Goal: Task Accomplishment & Management: Complete application form

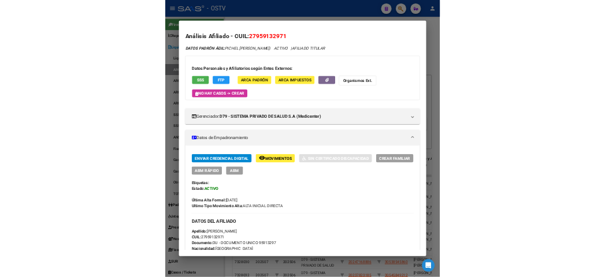
scroll to position [988, 0]
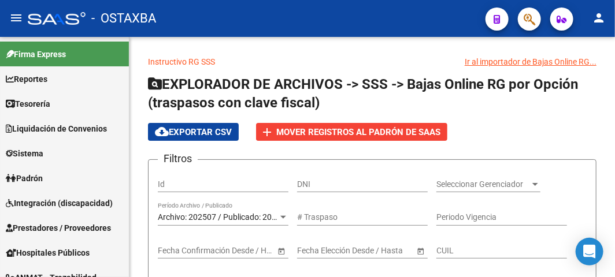
click at [529, 22] on icon "button" at bounding box center [529, 19] width 12 height 13
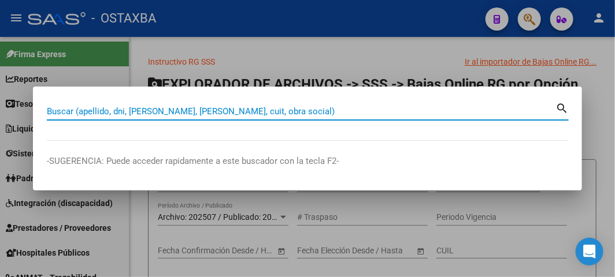
paste input "42995383"
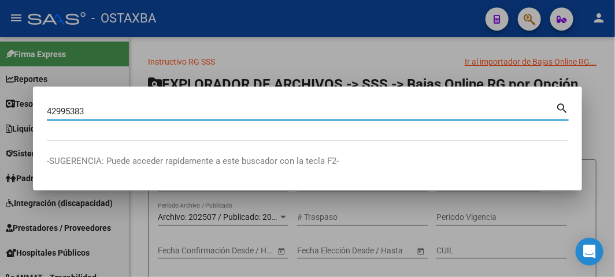
type input "42995383"
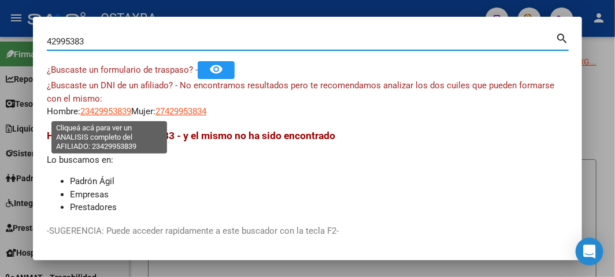
click at [111, 111] on span "23429953839" at bounding box center [105, 111] width 51 height 10
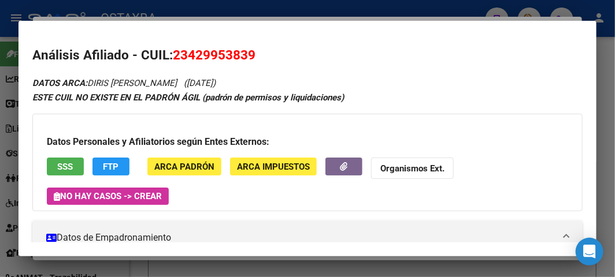
click at [222, 49] on span "23429953839" at bounding box center [214, 54] width 83 height 15
click at [222, 51] on span "23429953839" at bounding box center [214, 54] width 83 height 15
click at [224, 58] on span "23429953839" at bounding box center [214, 54] width 83 height 15
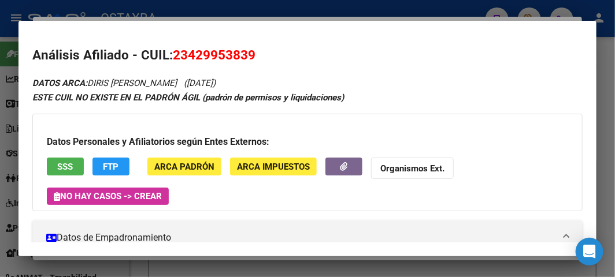
click at [64, 164] on span "SSS" at bounding box center [66, 167] width 16 height 10
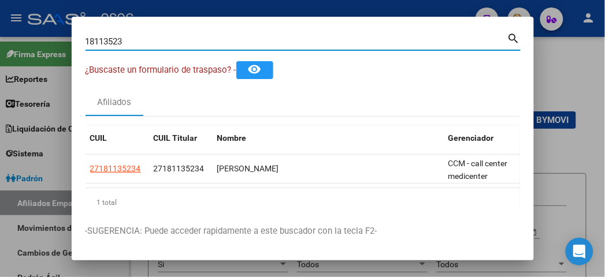
click at [135, 41] on input "18113523" at bounding box center [296, 41] width 422 height 10
paste input "23429953839"
type input "23429953839"
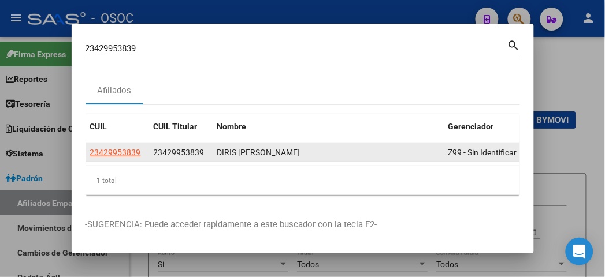
click at [90, 158] on app-link-go-to "23429953839" at bounding box center [115, 152] width 51 height 13
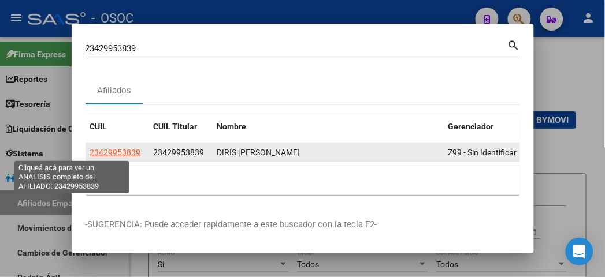
click at [90, 150] on span "23429953839" at bounding box center [115, 152] width 51 height 9
type textarea "23429953839"
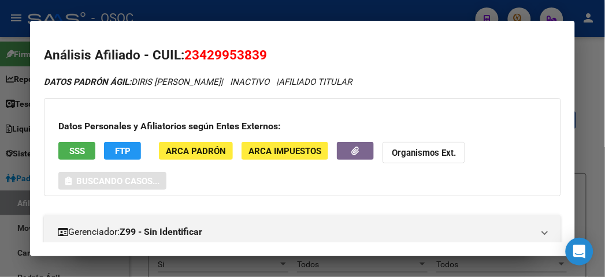
scroll to position [64, 0]
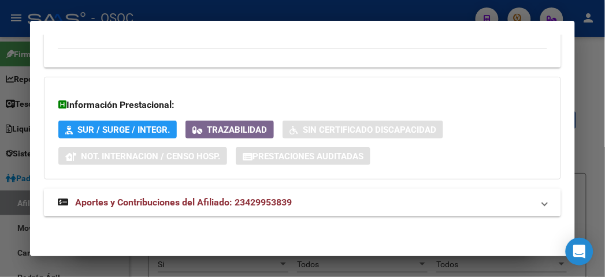
click at [250, 207] on span "Aportes y Contribuciones del Afiliado: 23429953839" at bounding box center [183, 202] width 217 height 11
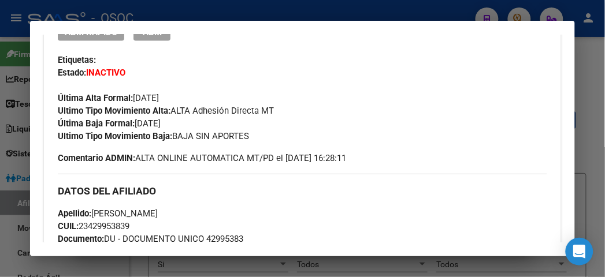
scroll to position [321, 0]
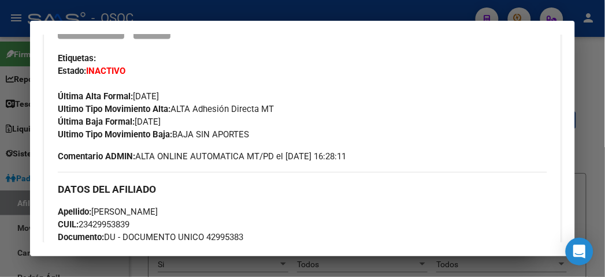
click at [207, 231] on div "Apellido: ANIBAL PABLO JAVIER DIRIS CUIL: 23429953839 Documento: DU - DOCUMENTO…" at bounding box center [302, 269] width 489 height 127
click at [209, 235] on span "Documento: DU - DOCUMENTO UNICO 42995383" at bounding box center [150, 237] width 185 height 10
copy span "42995383"
click at [76, 222] on span "CUIL: 23429953839" at bounding box center [94, 224] width 72 height 10
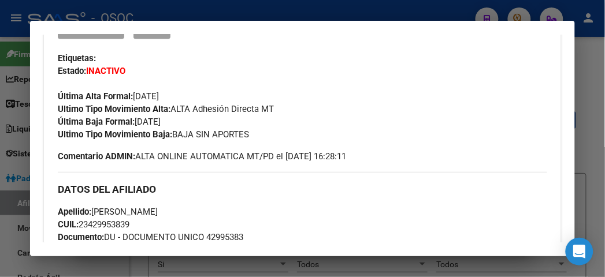
click at [76, 222] on span "CUIL: 23429953839" at bounding box center [94, 224] width 72 height 10
copy span "23429953839"
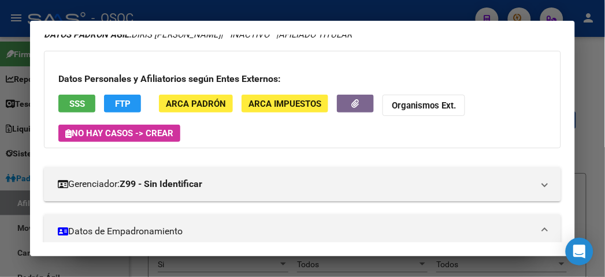
scroll to position [192, 0]
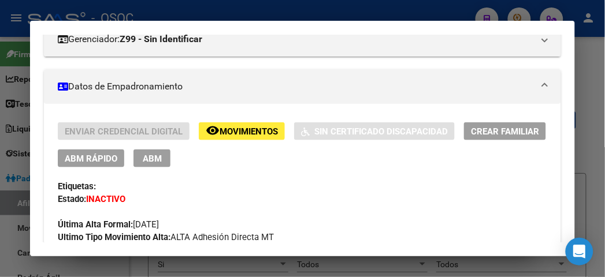
click at [77, 154] on span "ABM Rápido" at bounding box center [91, 159] width 53 height 10
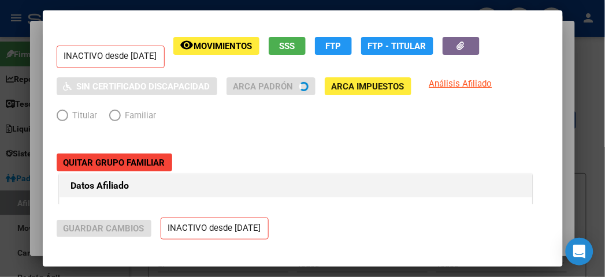
radio input "true"
type input "23-42995383-9"
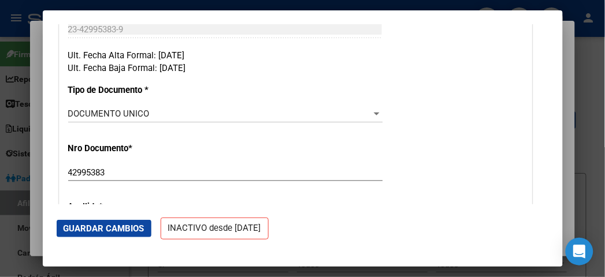
scroll to position [449, 0]
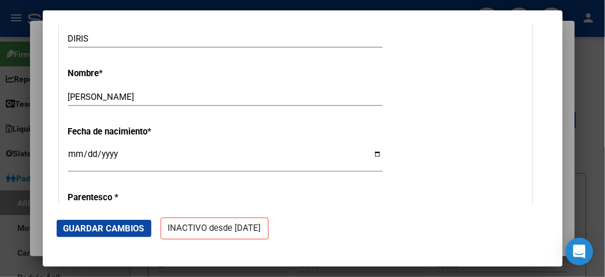
click at [5, 49] on div at bounding box center [302, 138] width 605 height 277
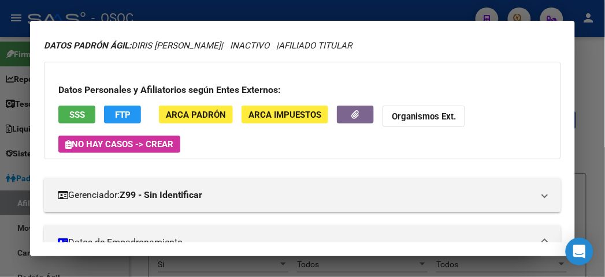
scroll to position [0, 0]
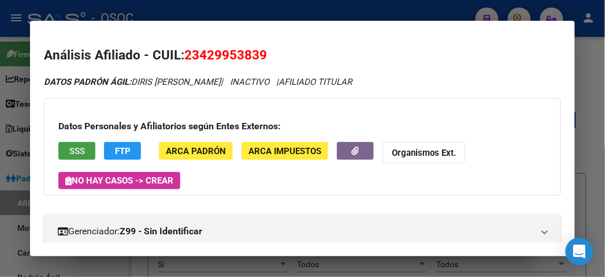
click at [76, 154] on button "SSS" at bounding box center [76, 151] width 37 height 18
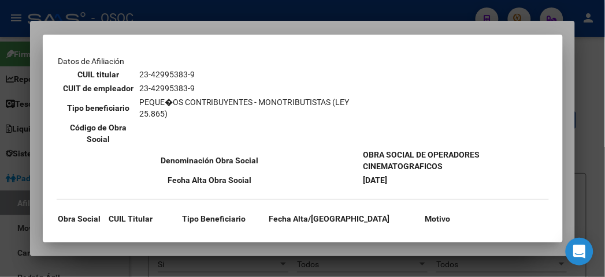
scroll to position [189, 0]
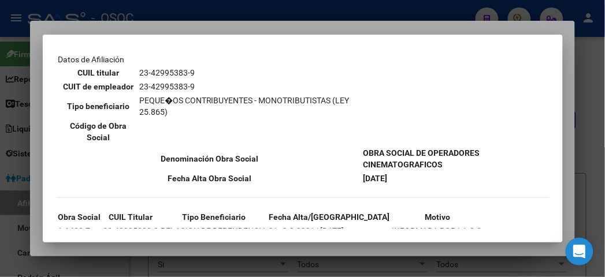
click at [215, 36] on mat-dialog-container "--ACTIVO en Obra Social según consulta SSS-- DATOS DE AFILIACION VIGENTE Datos …" at bounding box center [303, 139] width 520 height 208
click at [204, 35] on mat-dialog-container "--ACTIVO en Obra Social según consulta SSS-- DATOS DE AFILIACION VIGENTE Datos …" at bounding box center [303, 139] width 520 height 208
click at [203, 29] on div at bounding box center [302, 138] width 605 height 277
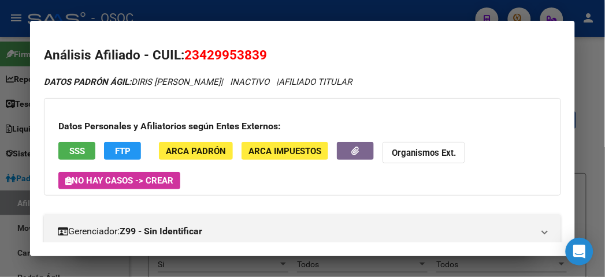
click at [120, 146] on button "FTP" at bounding box center [122, 151] width 37 height 18
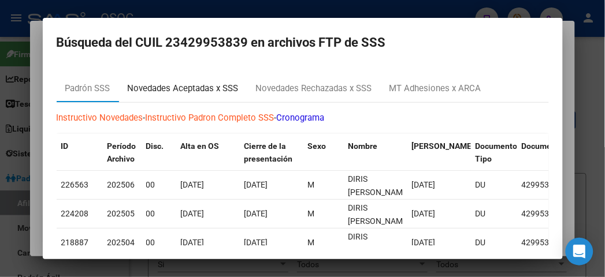
click at [167, 90] on div "Novedades Aceptadas x SSS" at bounding box center [183, 88] width 111 height 13
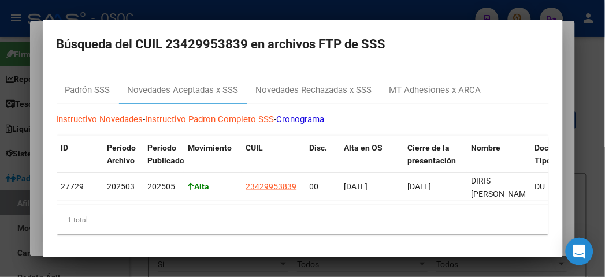
click at [260, 110] on div "Instructivo Novedades - Instructivo Padron Completo SSS - Cronograma ID Período…" at bounding box center [303, 174] width 492 height 139
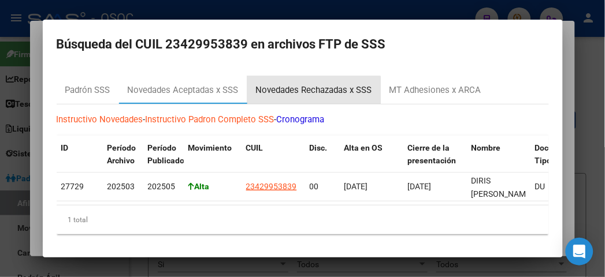
click at [263, 95] on div "Novedades Rechazadas x SSS" at bounding box center [313, 90] width 133 height 28
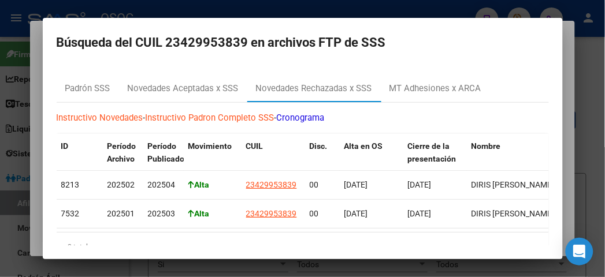
click at [384, 107] on div "Instructivo Novedades - Instructivo Padron Completo SSS - Cronograma ID Período…" at bounding box center [303, 187] width 492 height 168
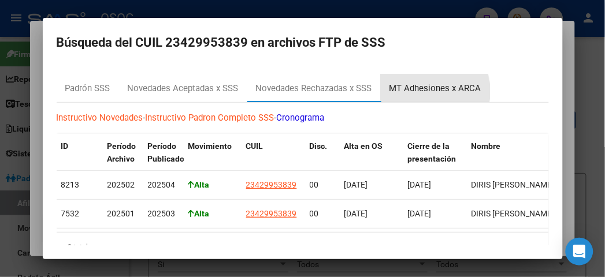
click at [390, 91] on div "MT Adhesiones x ARCA" at bounding box center [435, 88] width 92 height 13
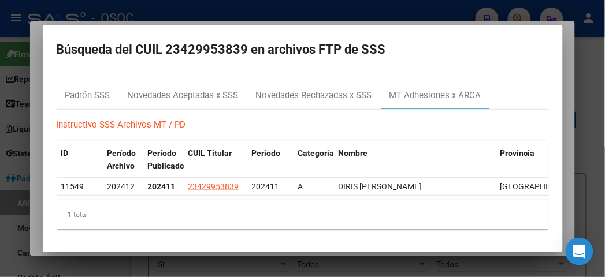
click at [229, 39] on h2 "Búsqueda del CUIL 23429953839 en archivos FTP de SSS" at bounding box center [303, 50] width 492 height 22
click at [217, 16] on div at bounding box center [302, 138] width 605 height 277
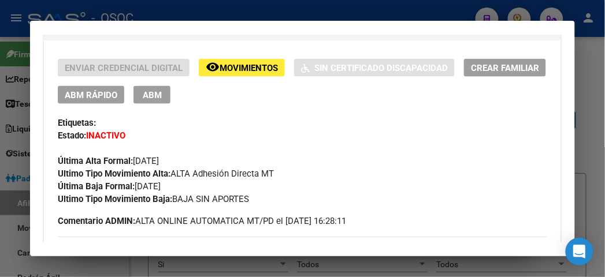
scroll to position [256, 0]
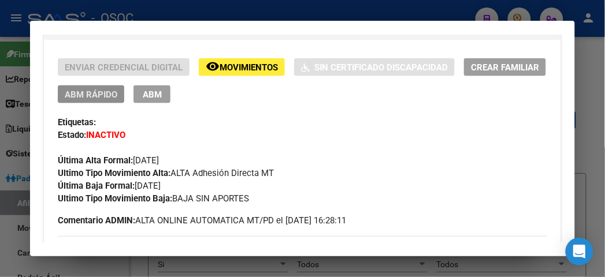
click at [73, 100] on button "ABM Rápido" at bounding box center [91, 94] width 66 height 18
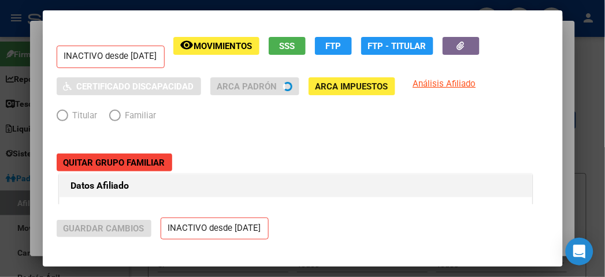
radio input "true"
type input "23-42995383-9"
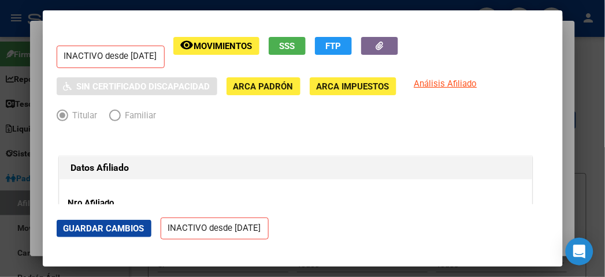
click at [48, 6] on div at bounding box center [302, 138] width 605 height 277
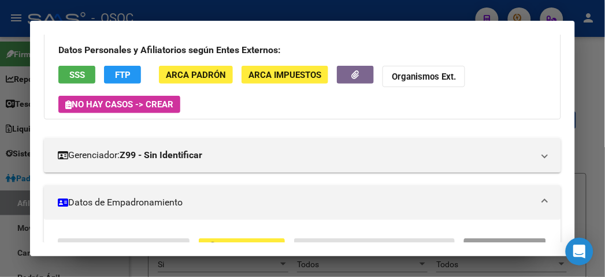
scroll to position [64, 0]
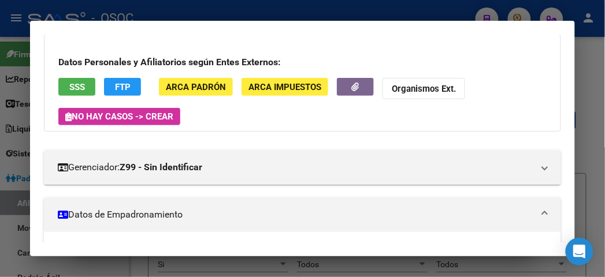
click at [69, 88] on span "SSS" at bounding box center [77, 87] width 16 height 10
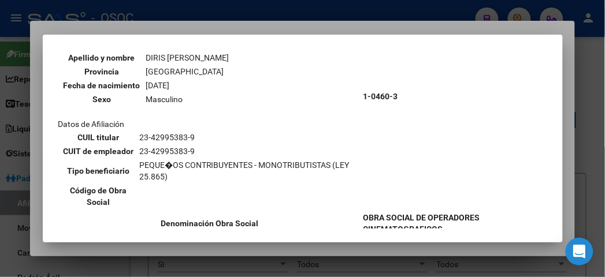
scroll to position [189, 0]
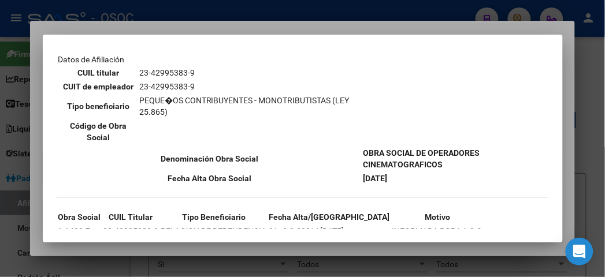
click at [96, 29] on div at bounding box center [302, 138] width 605 height 277
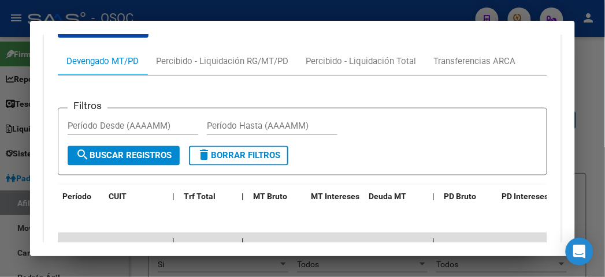
scroll to position [1090, 0]
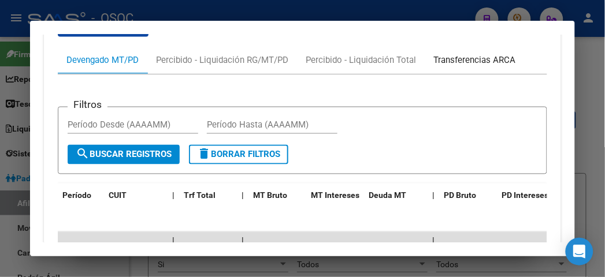
click at [433, 58] on div "Transferencias ARCA" at bounding box center [474, 60] width 82 height 13
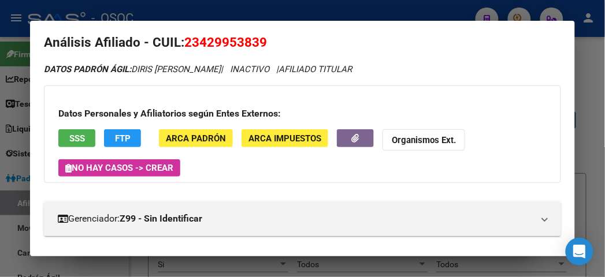
scroll to position [0, 0]
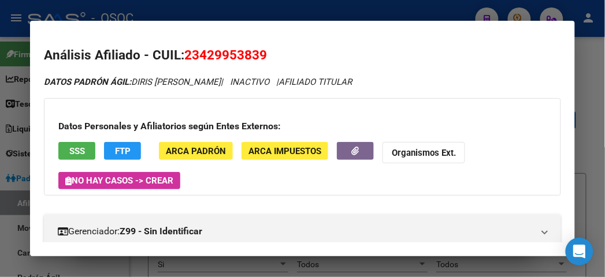
click at [197, 58] on span "23429953839" at bounding box center [225, 54] width 83 height 15
copy span "23429953839"
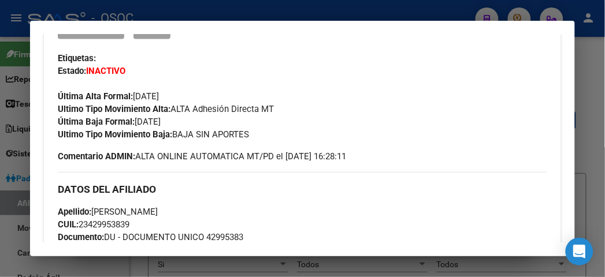
click at [214, 233] on span "Documento: DU - DOCUMENTO UNICO 42995383" at bounding box center [150, 237] width 185 height 10
copy span "42995383"
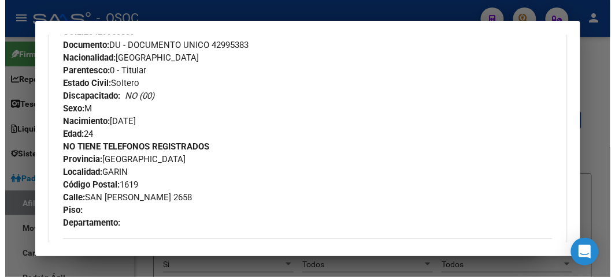
scroll to position [962, 0]
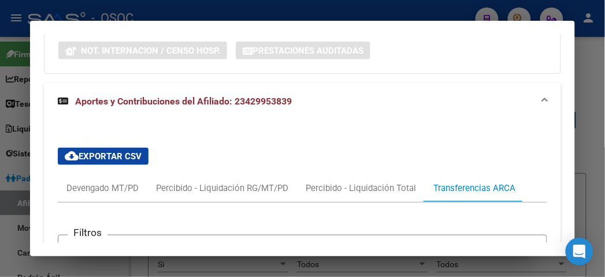
click at [131, 14] on div at bounding box center [302, 138] width 605 height 277
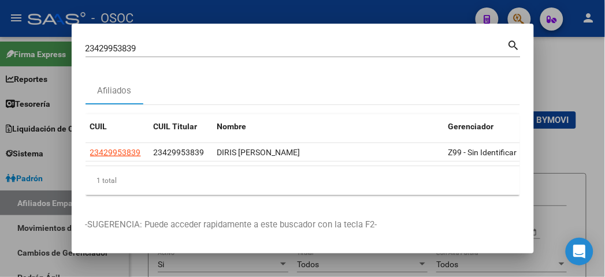
click at [216, 13] on div at bounding box center [302, 138] width 605 height 277
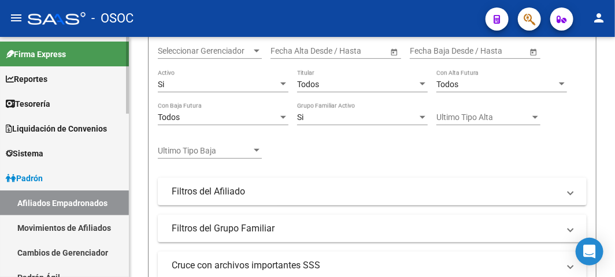
scroll to position [192, 0]
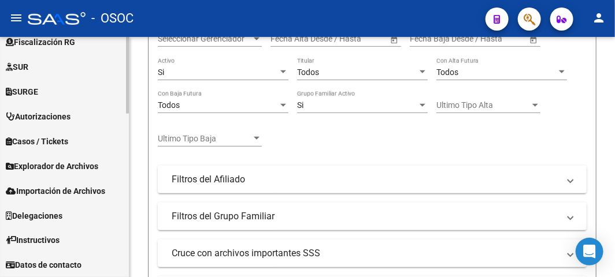
click at [52, 160] on span "Explorador de Archivos" at bounding box center [52, 166] width 92 height 13
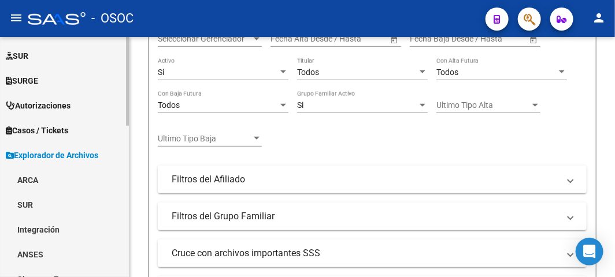
scroll to position [410, 0]
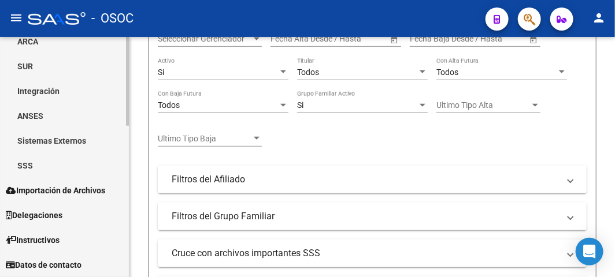
click at [27, 163] on link "SSS" at bounding box center [64, 165] width 129 height 25
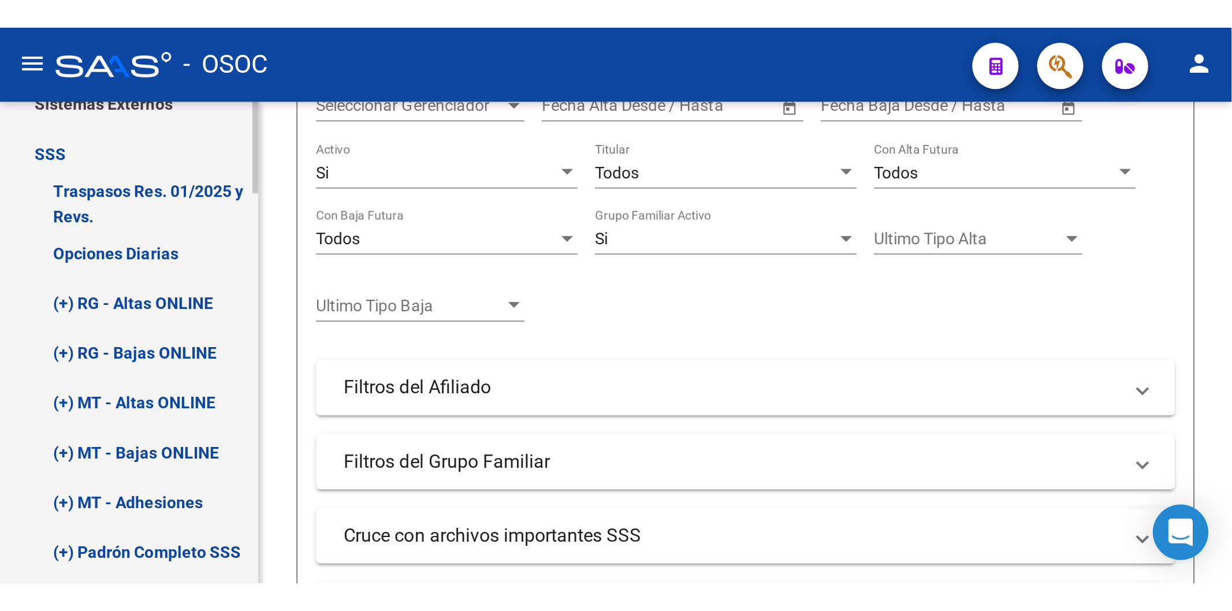
scroll to position [538, 0]
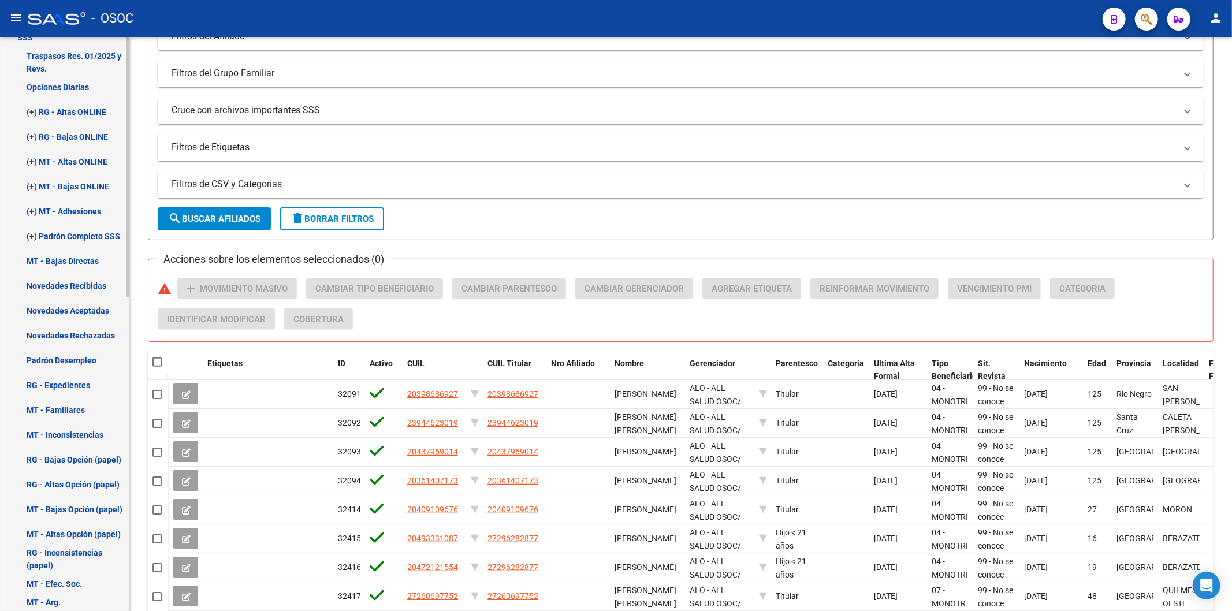
click at [64, 127] on link "(+) RG - Bajas ONLINE" at bounding box center [64, 136] width 129 height 25
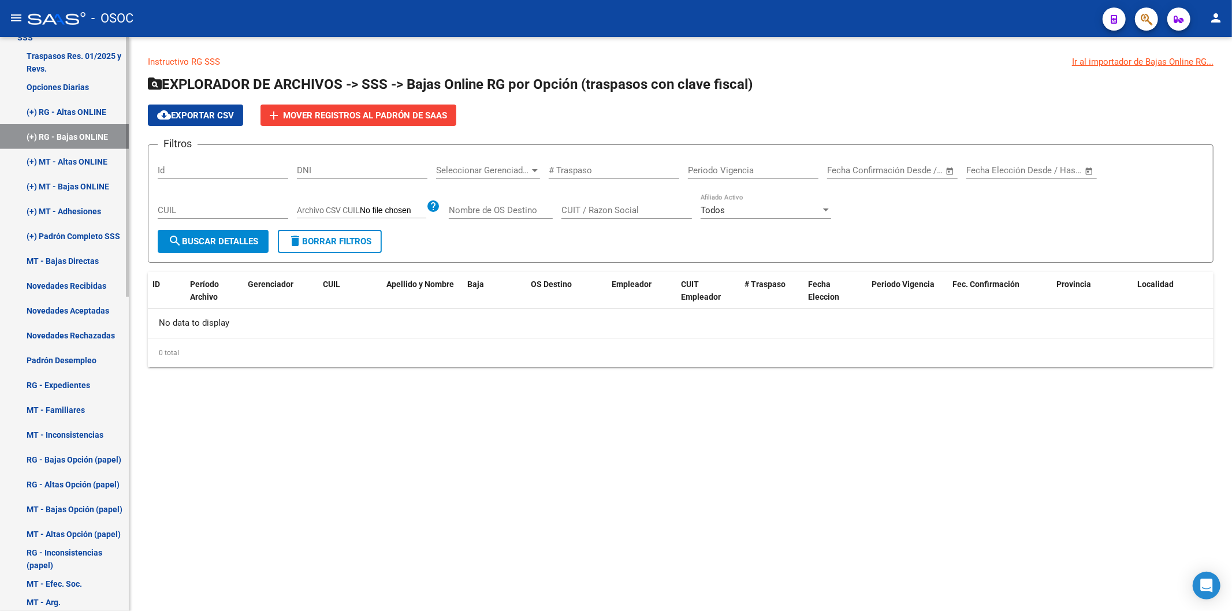
click at [87, 118] on link "(+) RG - Altas ONLINE" at bounding box center [64, 111] width 129 height 25
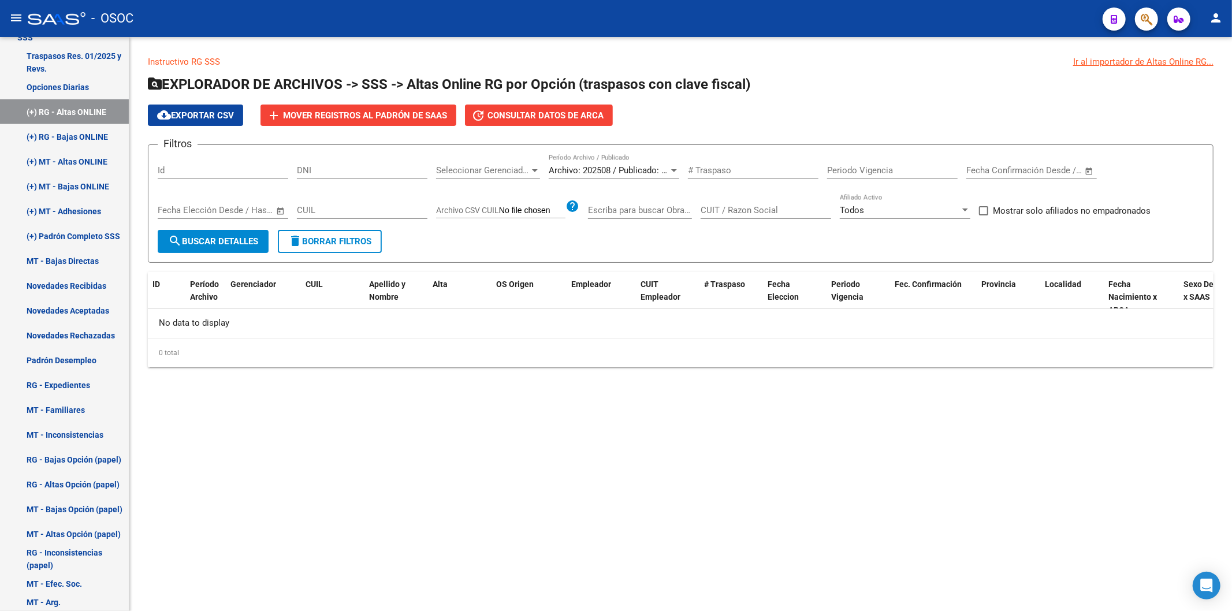
click at [202, 249] on button "search Buscar Detalles" at bounding box center [213, 241] width 111 height 23
click at [46, 186] on link "(+) MT - Bajas ONLINE" at bounding box center [64, 186] width 129 height 25
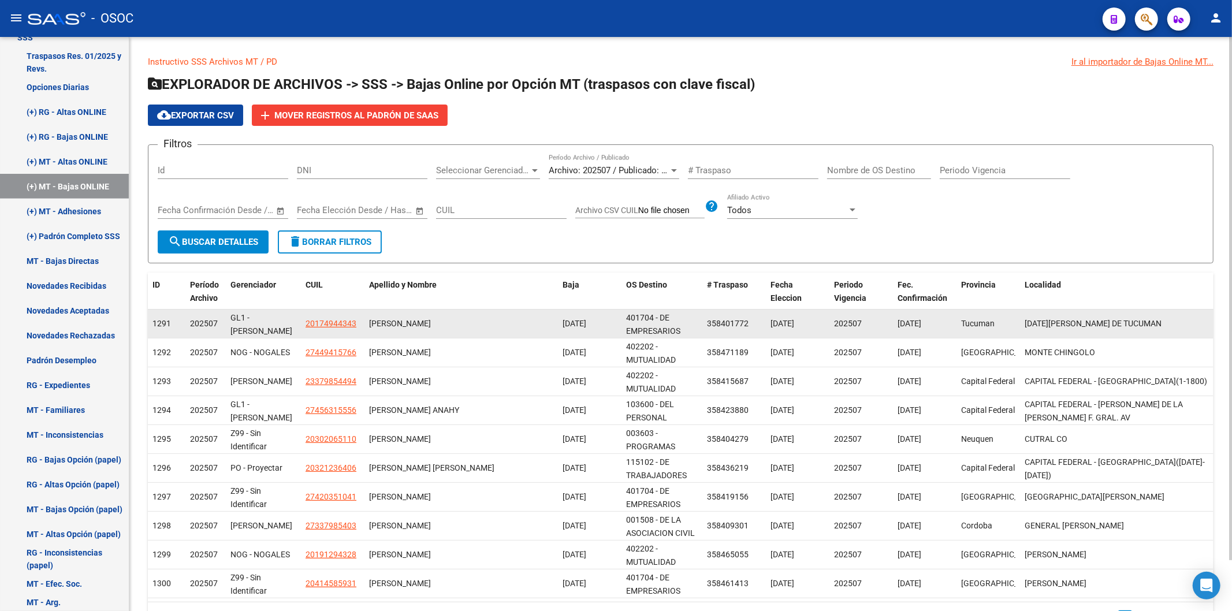
scroll to position [56, 0]
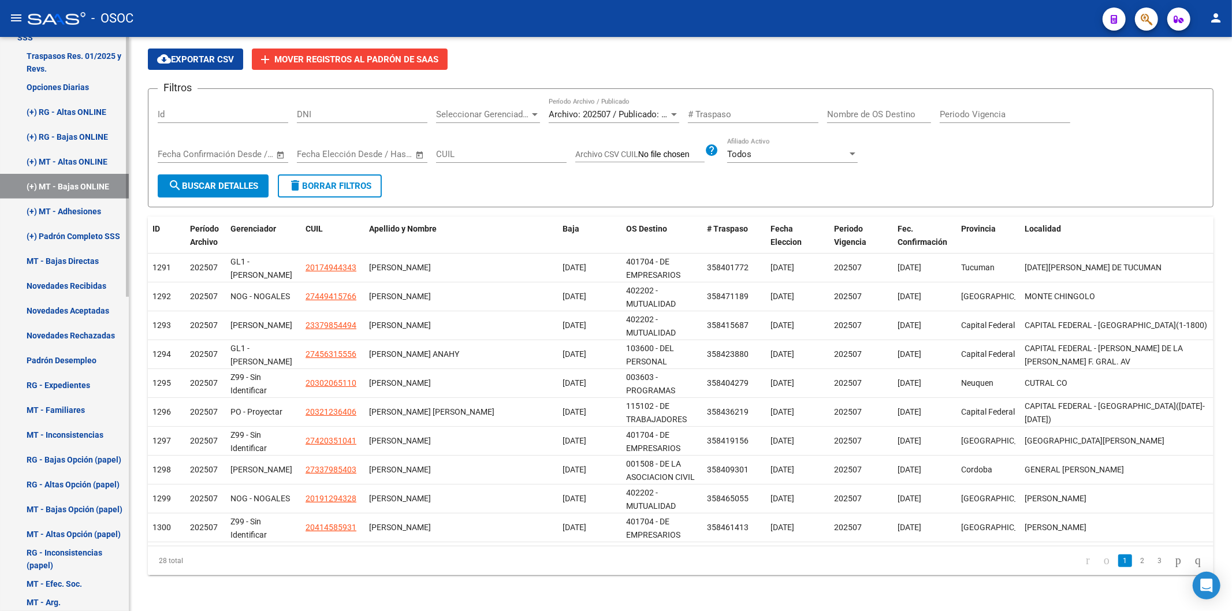
click at [54, 209] on link "(+) MT - Adhesiones" at bounding box center [64, 211] width 129 height 25
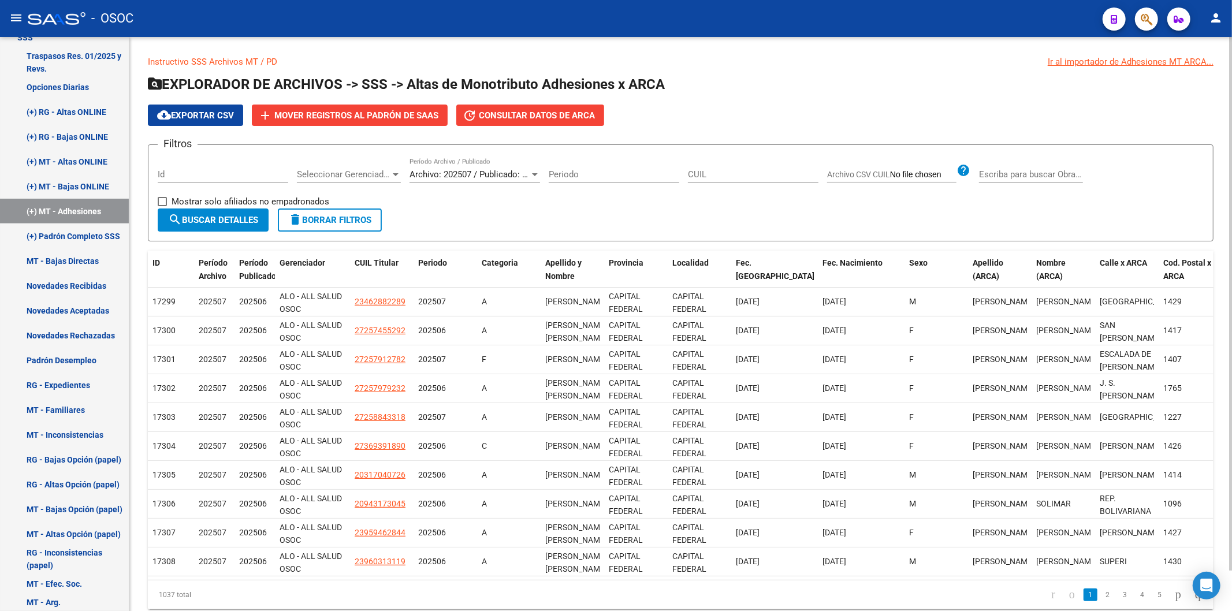
click at [431, 214] on form "Filtros Id Seleccionar Gerenciador Seleccionar Gerenciador Archivo: 202507 / Pu…" at bounding box center [681, 192] width 1066 height 97
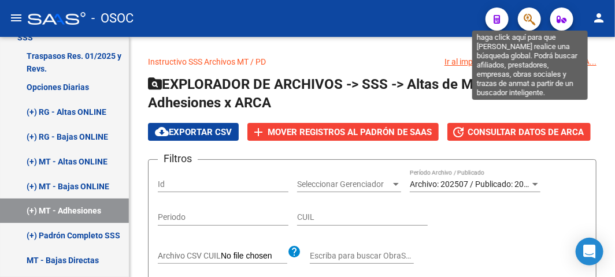
click at [531, 23] on icon "button" at bounding box center [529, 19] width 12 height 13
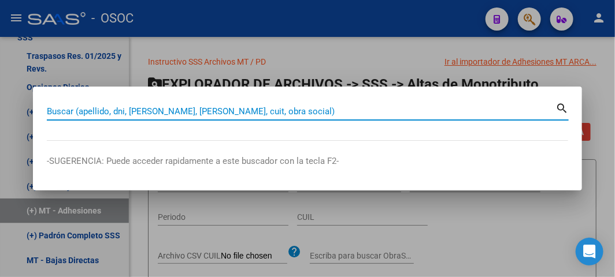
paste input "42995383"
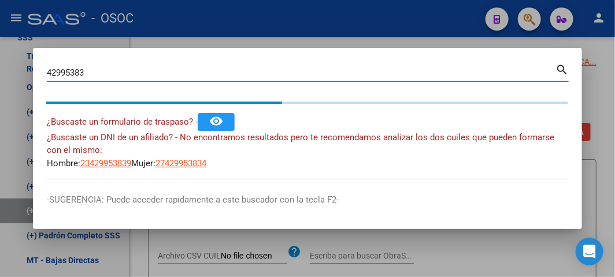
type input "42995383"
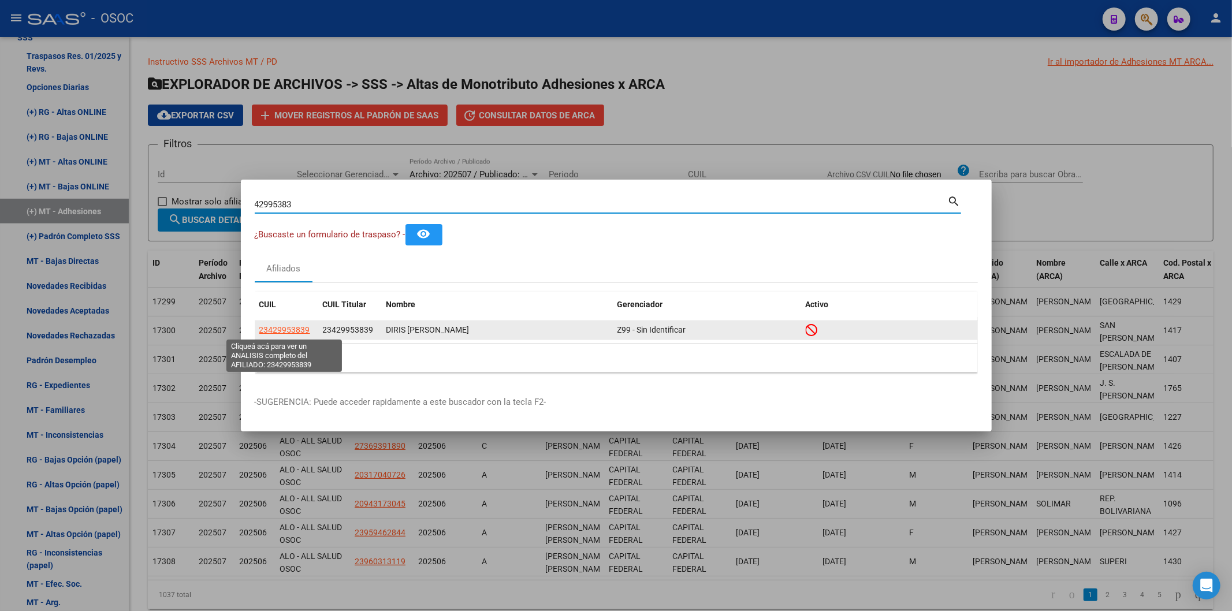
click at [295, 277] on span "23429953839" at bounding box center [284, 329] width 51 height 9
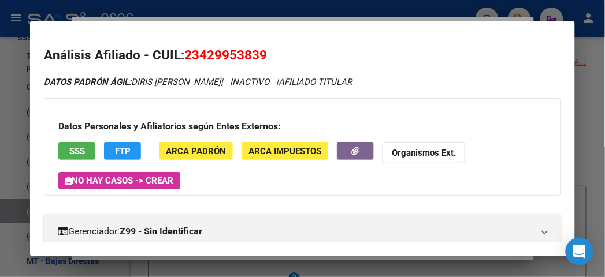
click at [221, 53] on span "23429953839" at bounding box center [225, 54] width 83 height 15
copy span "23429953839"
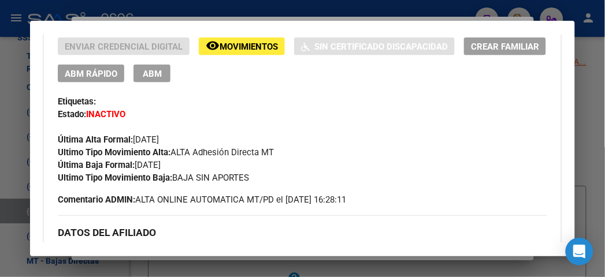
scroll to position [256, 0]
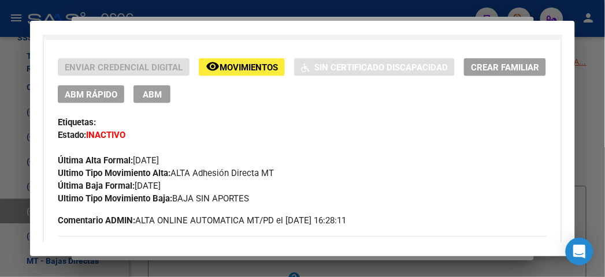
click at [88, 100] on button "ABM Rápido" at bounding box center [91, 94] width 66 height 18
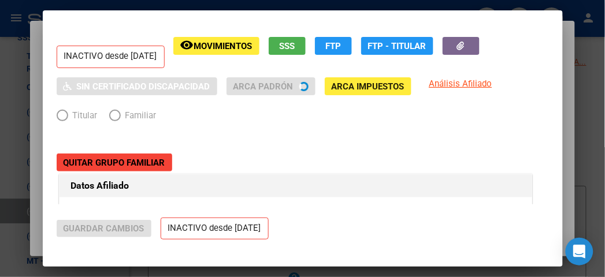
radio input "true"
type input "23-42995383-9"
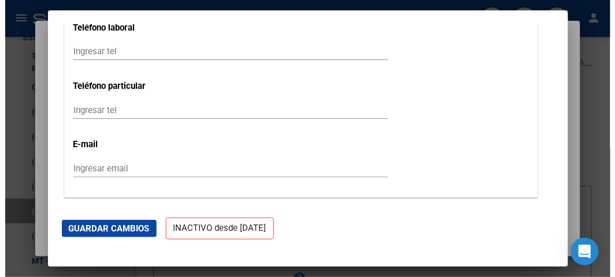
scroll to position [1604, 0]
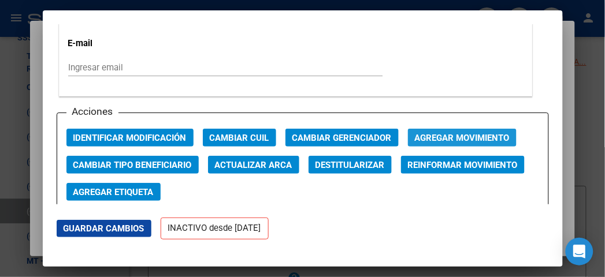
click at [415, 137] on span "Agregar Movimiento" at bounding box center [462, 138] width 95 height 10
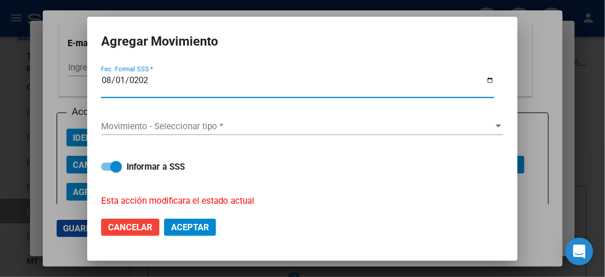
type input "2025-08-01"
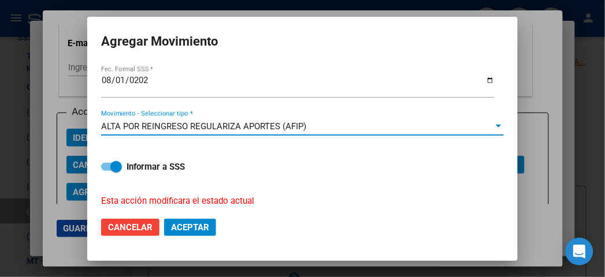
click at [212, 228] on button "Aceptar" at bounding box center [190, 227] width 52 height 17
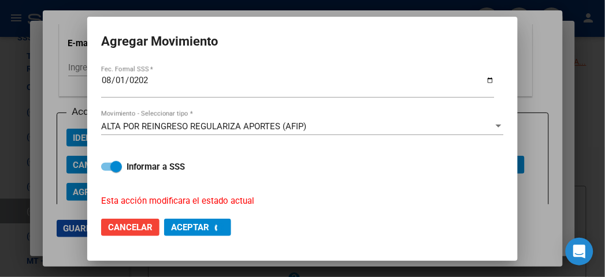
checkbox input "false"
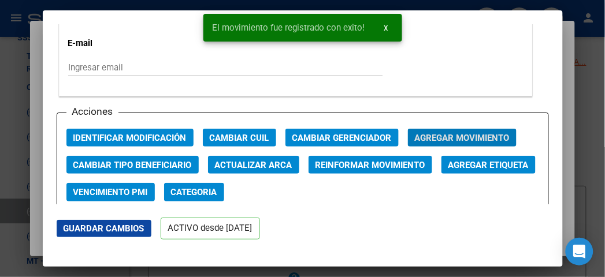
click at [43, 31] on mat-dialog-content "ACTIVO desde 01/08/2025 remove_red_eye Movimientos SSS FTP Sin Certificado Disc…" at bounding box center [303, 114] width 520 height 180
click at [13, 31] on div at bounding box center [302, 138] width 605 height 277
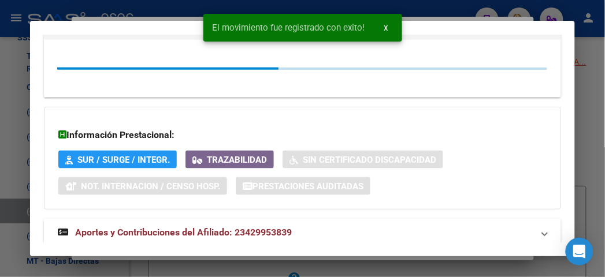
click at [8, 32] on div at bounding box center [302, 138] width 605 height 277
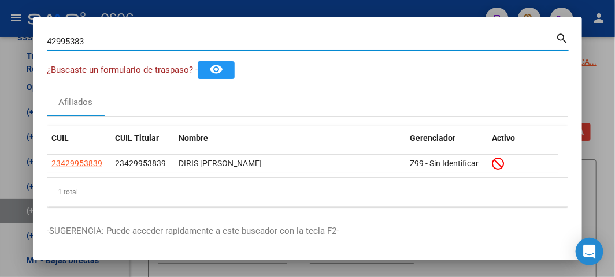
click at [95, 44] on input "42995383" at bounding box center [301, 41] width 508 height 10
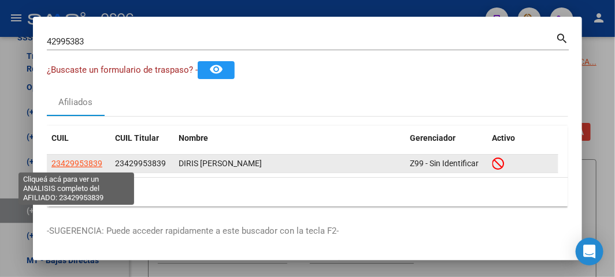
click at [83, 166] on span "23429953839" at bounding box center [76, 163] width 51 height 9
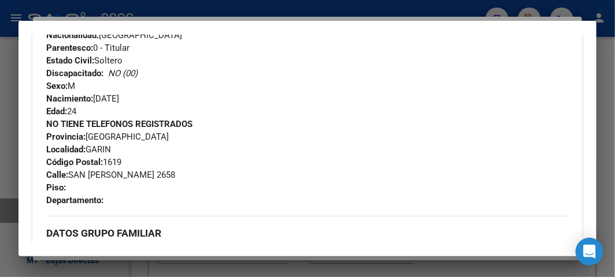
scroll to position [470, 0]
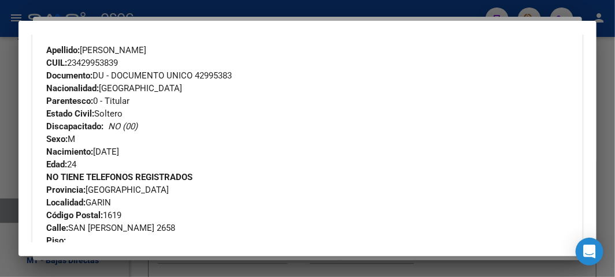
click at [140, 25] on mat-dialog-container "Análisis Afiliado - CUIL: 23429953839 DATOS PADRÓN ÁGIL: DIRIS ANIBAL PABLO JAV…" at bounding box center [307, 139] width 578 height 236
click at [140, 18] on div at bounding box center [307, 138] width 615 height 277
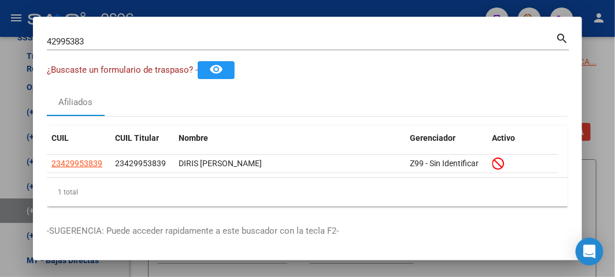
click at [105, 49] on div "42995383 Buscar (apellido, dni, cuil, nro traspaso, cuit, obra social)" at bounding box center [301, 41] width 508 height 17
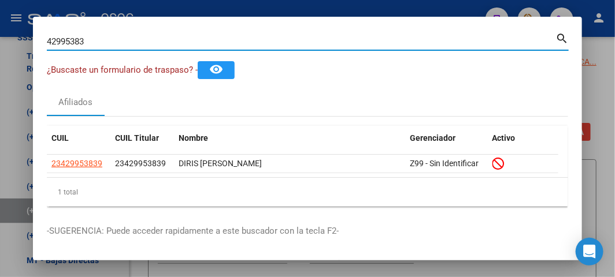
click at [103, 43] on input "42995383" at bounding box center [301, 41] width 508 height 10
paste input "36319960"
type input "36319960"
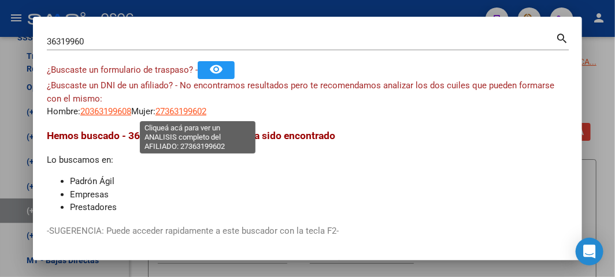
click at [206, 112] on span "27363199602" at bounding box center [180, 111] width 51 height 10
type textarea "27363199602"
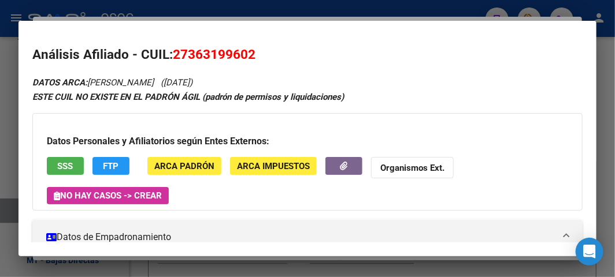
scroll to position [0, 0]
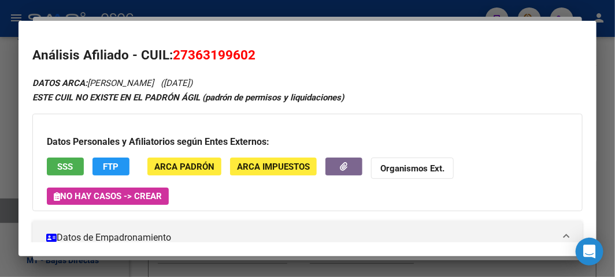
click at [199, 49] on span "27363199602" at bounding box center [214, 54] width 83 height 15
copy span "27363199602"
click at [65, 155] on div "Datos Personales y Afiliatorios según Entes Externos: SSS FTP ARCA Padrón ARCA …" at bounding box center [307, 163] width 550 height 98
click at [66, 158] on button "SSS" at bounding box center [65, 167] width 37 height 18
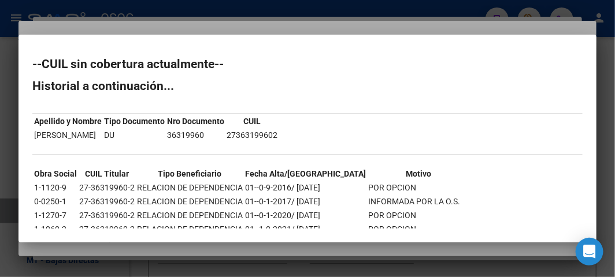
click at [108, 31] on div at bounding box center [307, 138] width 615 height 277
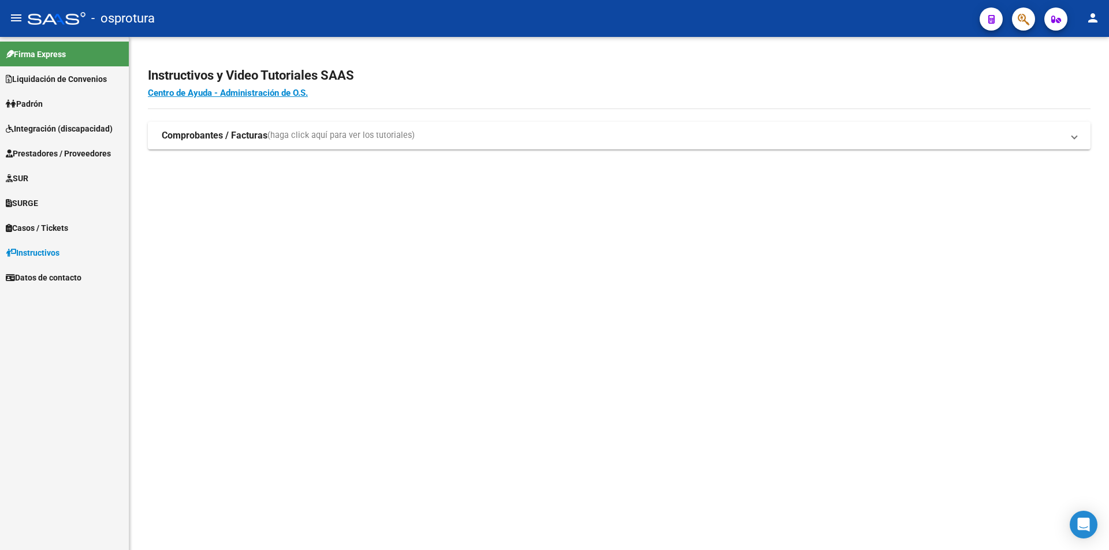
click at [72, 97] on link "Padrón" at bounding box center [64, 103] width 129 height 25
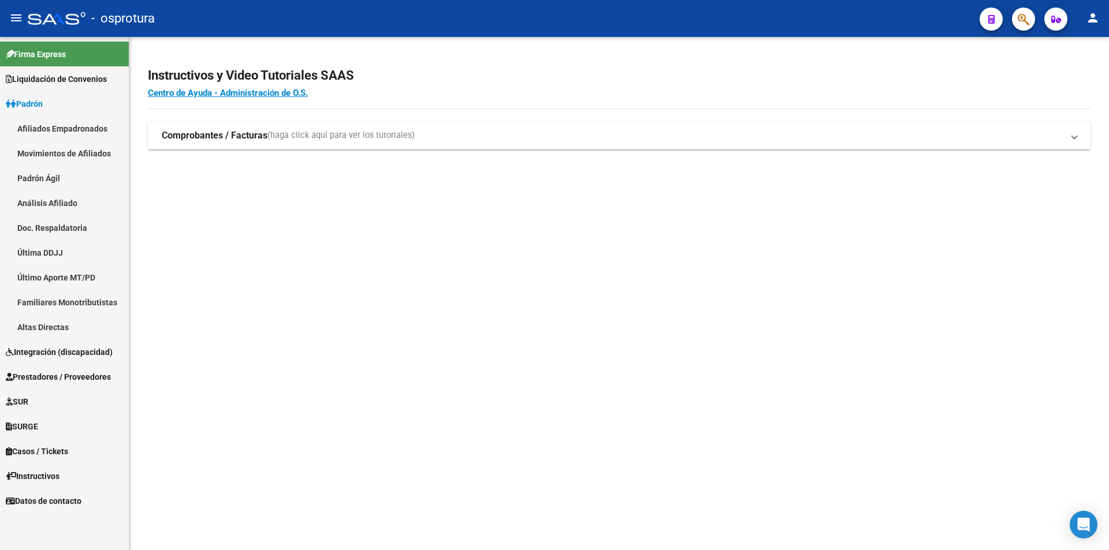
click at [50, 129] on link "Afiliados Empadronados" at bounding box center [64, 128] width 129 height 25
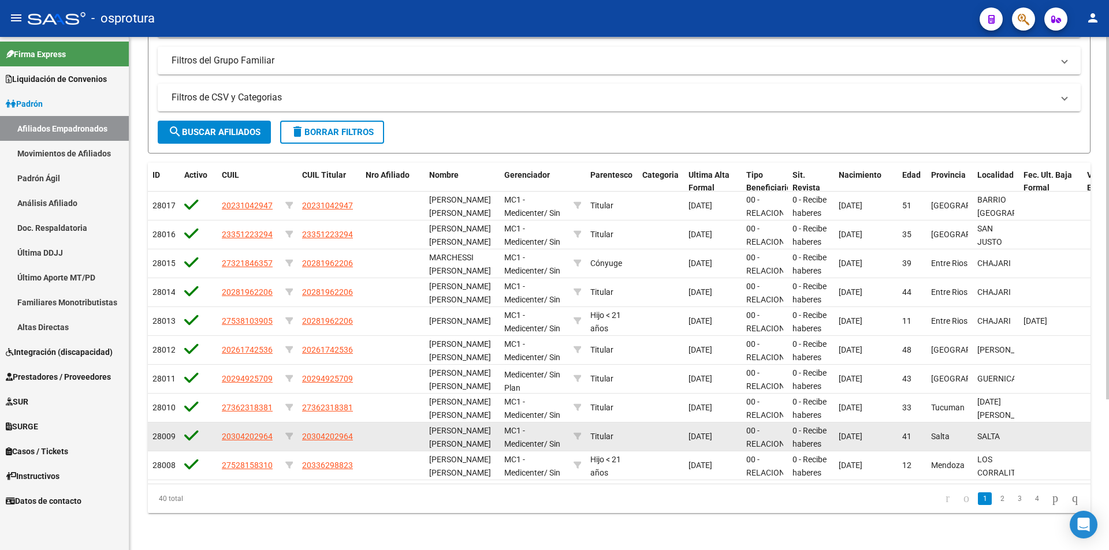
scroll to position [15, 0]
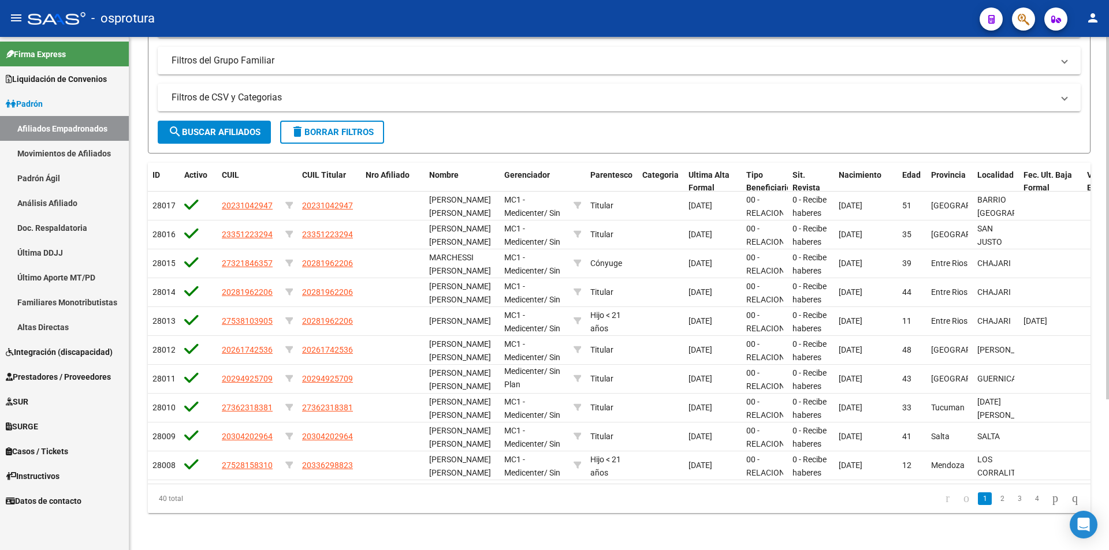
click at [170, 502] on div "40 total" at bounding box center [241, 499] width 187 height 29
click at [169, 501] on div "40 total" at bounding box center [241, 499] width 187 height 29
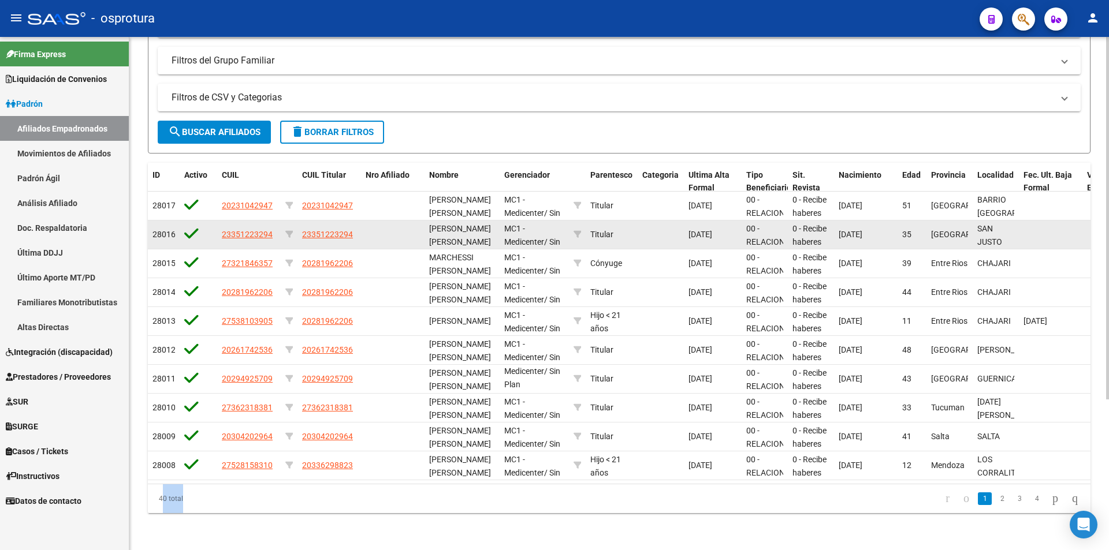
click at [334, 231] on app-link-go-to "23351223294" at bounding box center [327, 234] width 51 height 13
click at [333, 230] on span "23351223294" at bounding box center [327, 234] width 51 height 9
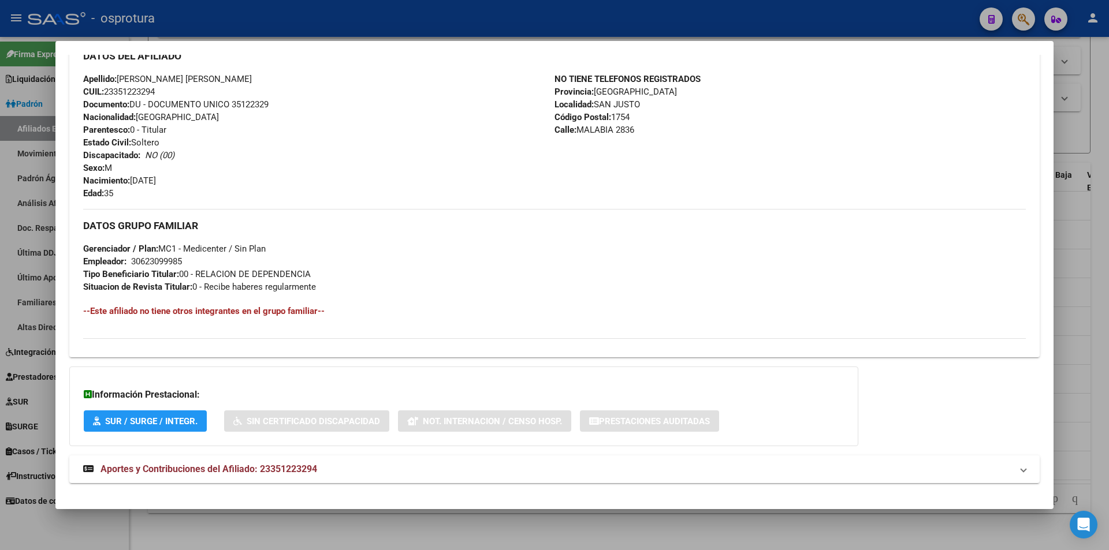
scroll to position [391, 0]
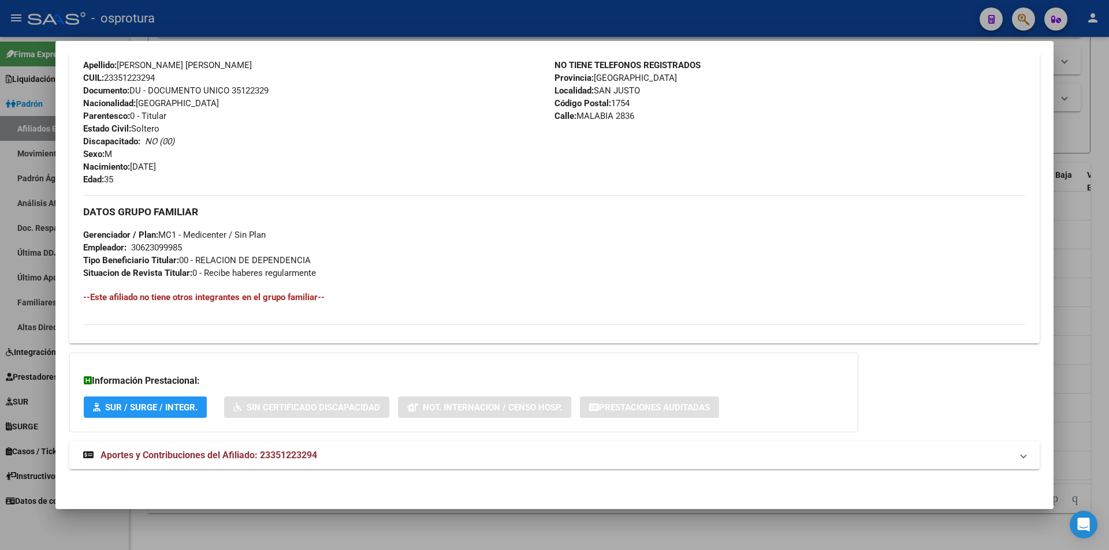
click at [281, 450] on span "Aportes y Contribuciones del Afiliado: 23351223294" at bounding box center [208, 455] width 217 height 11
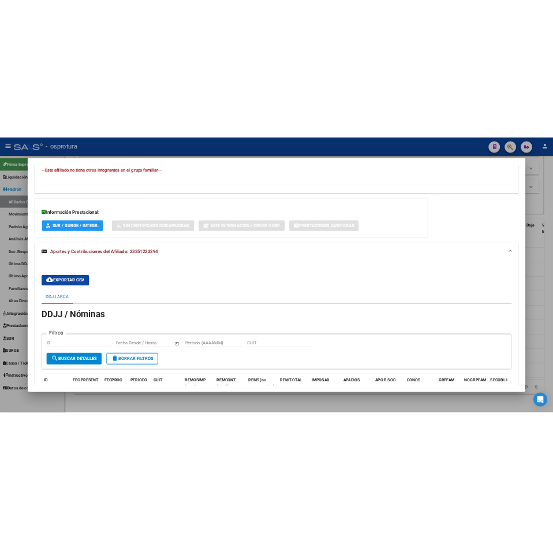
scroll to position [404, 0]
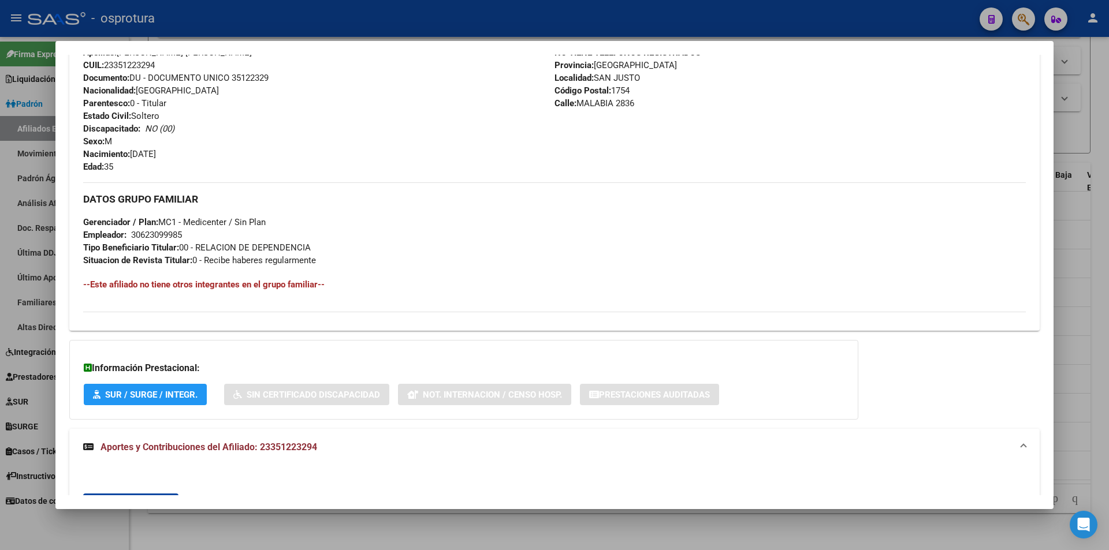
click at [1084, 131] on div at bounding box center [554, 275] width 1109 height 550
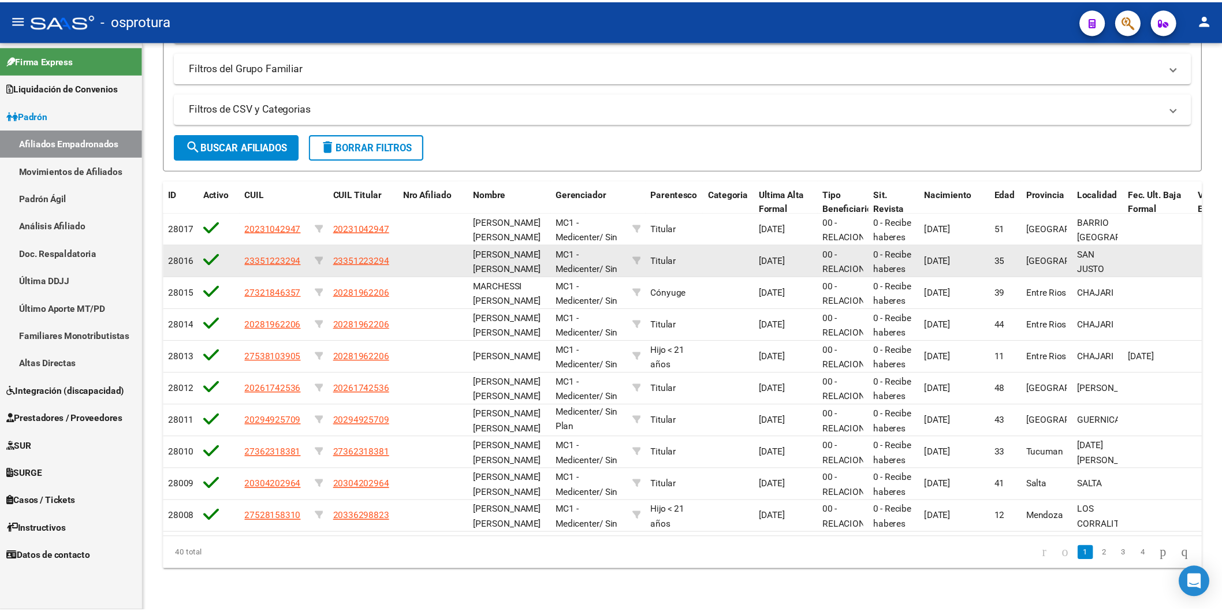
scroll to position [14, 0]
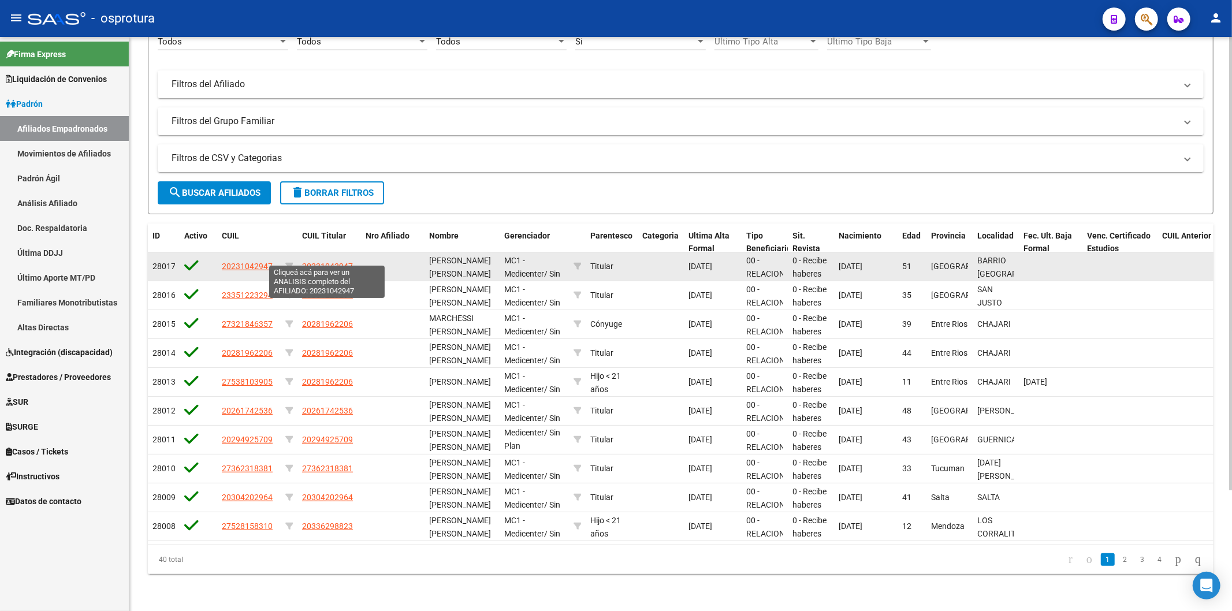
click at [327, 262] on span "20231042947" at bounding box center [327, 266] width 51 height 9
type textarea "20231042947"
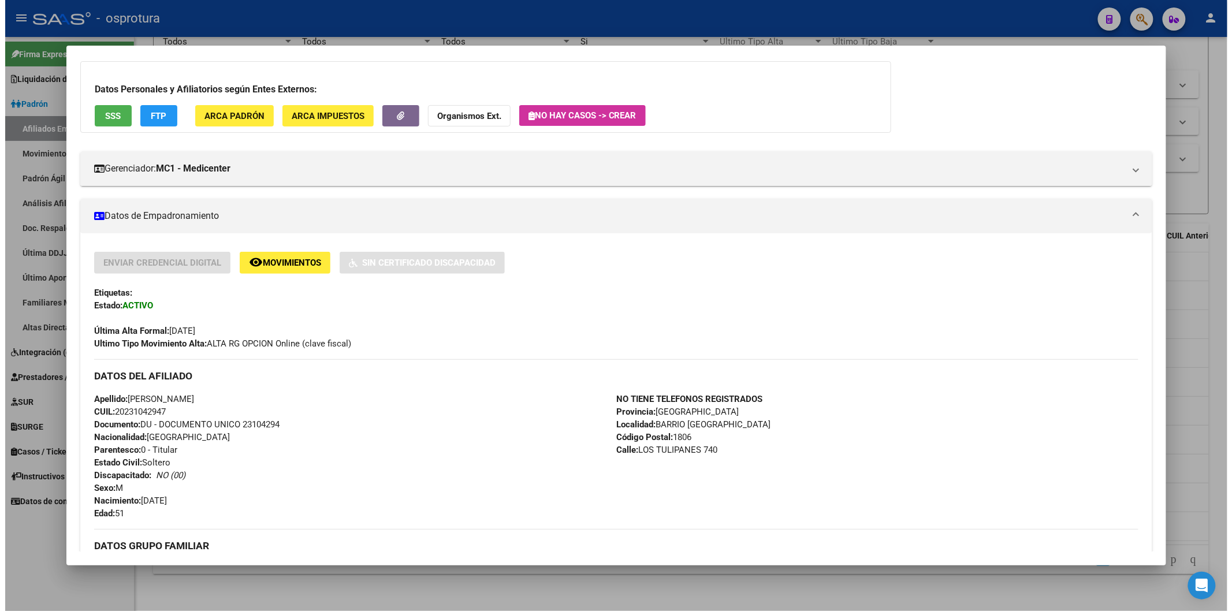
scroll to position [0, 0]
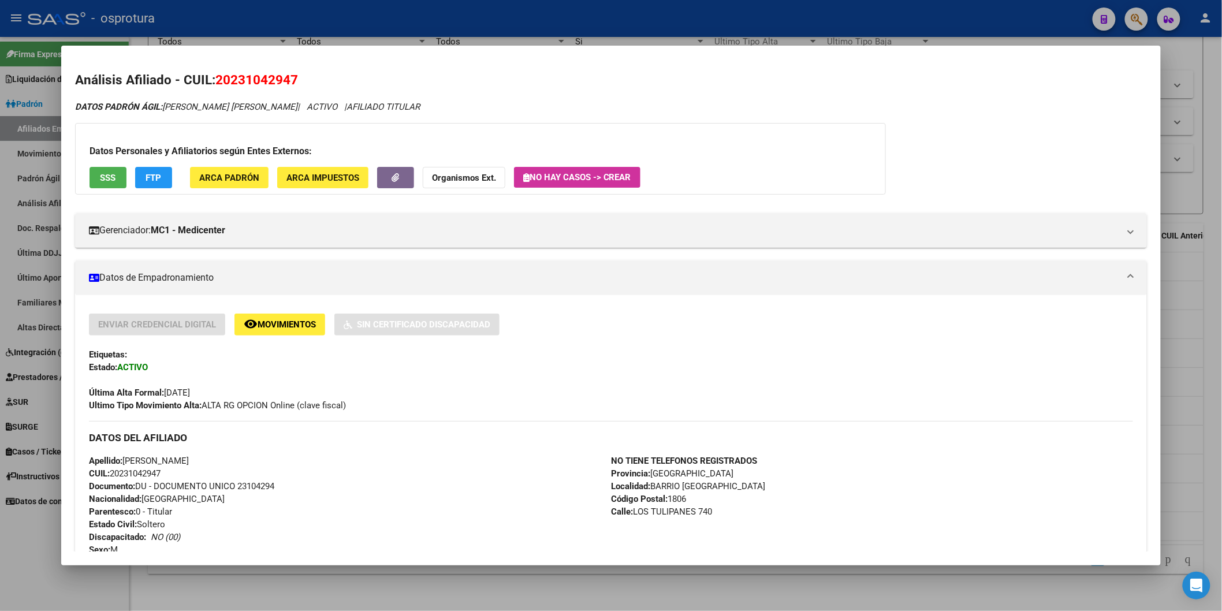
click at [443, 30] on div at bounding box center [611, 305] width 1222 height 611
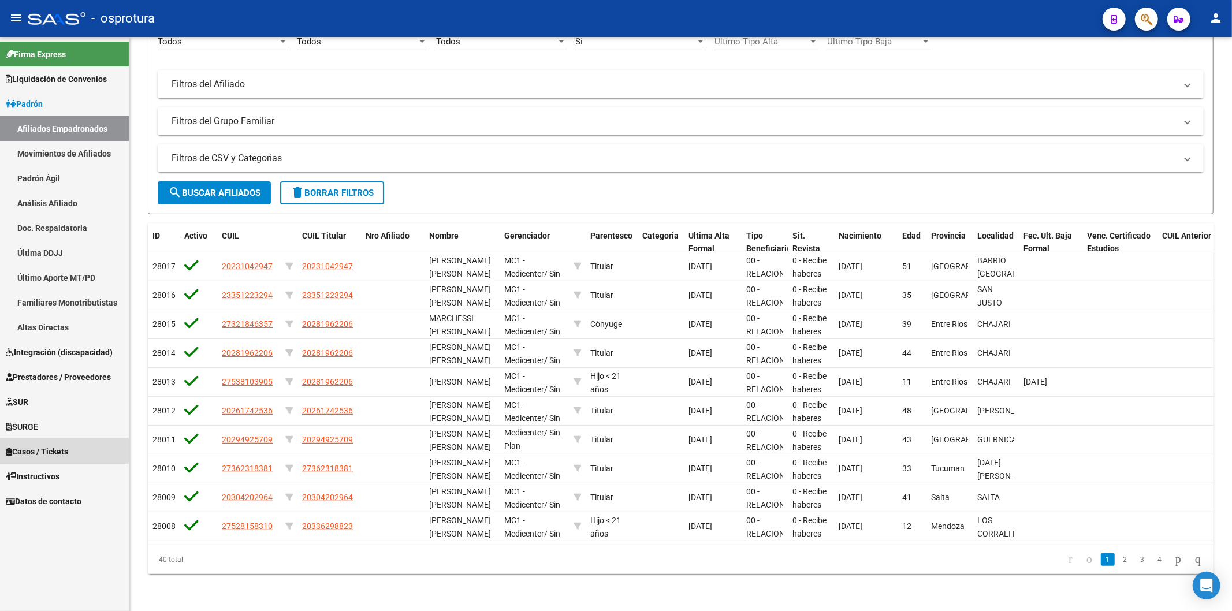
click at [43, 449] on span "Casos / Tickets" at bounding box center [37, 451] width 62 height 13
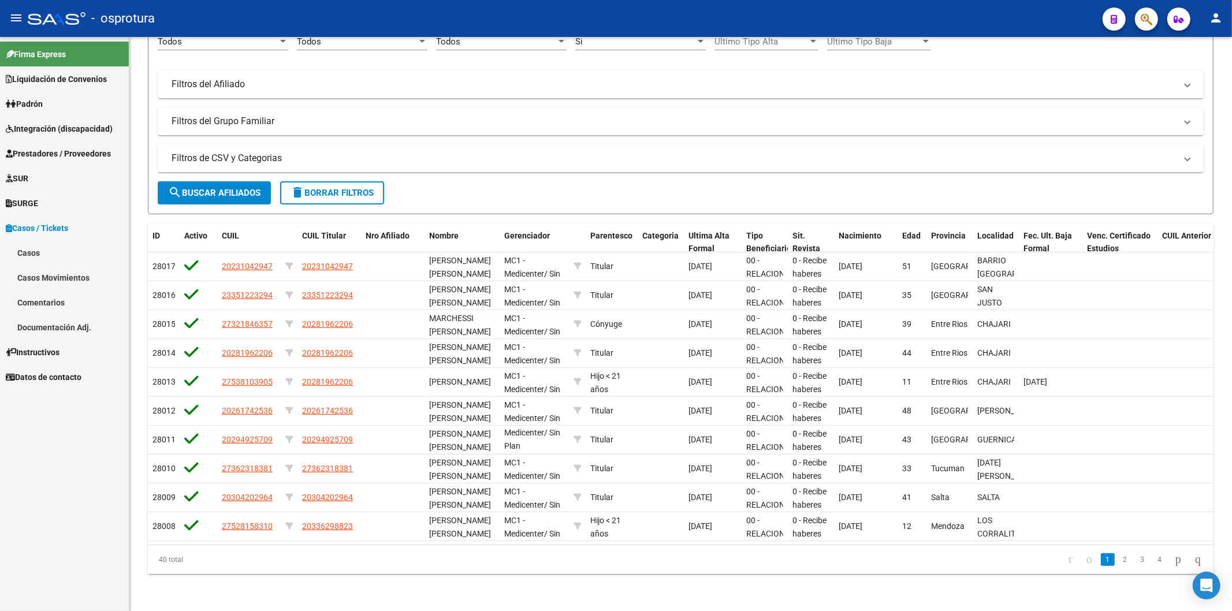
click at [43, 449] on div "Firma Express Liquidación de Convenios TOTAL x Gerenciador Padrón Afiliados Emp…" at bounding box center [64, 324] width 129 height 574
click at [55, 161] on link "Prestadores / Proveedores" at bounding box center [64, 153] width 129 height 25
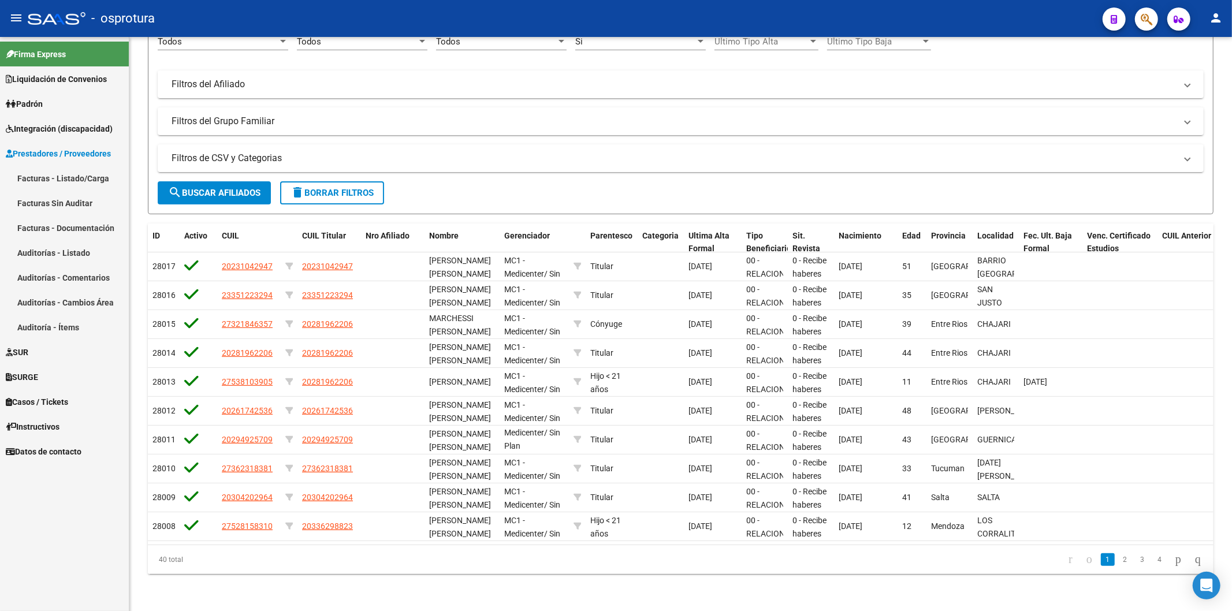
click at [78, 143] on link "Prestadores / Proveedores" at bounding box center [64, 153] width 129 height 25
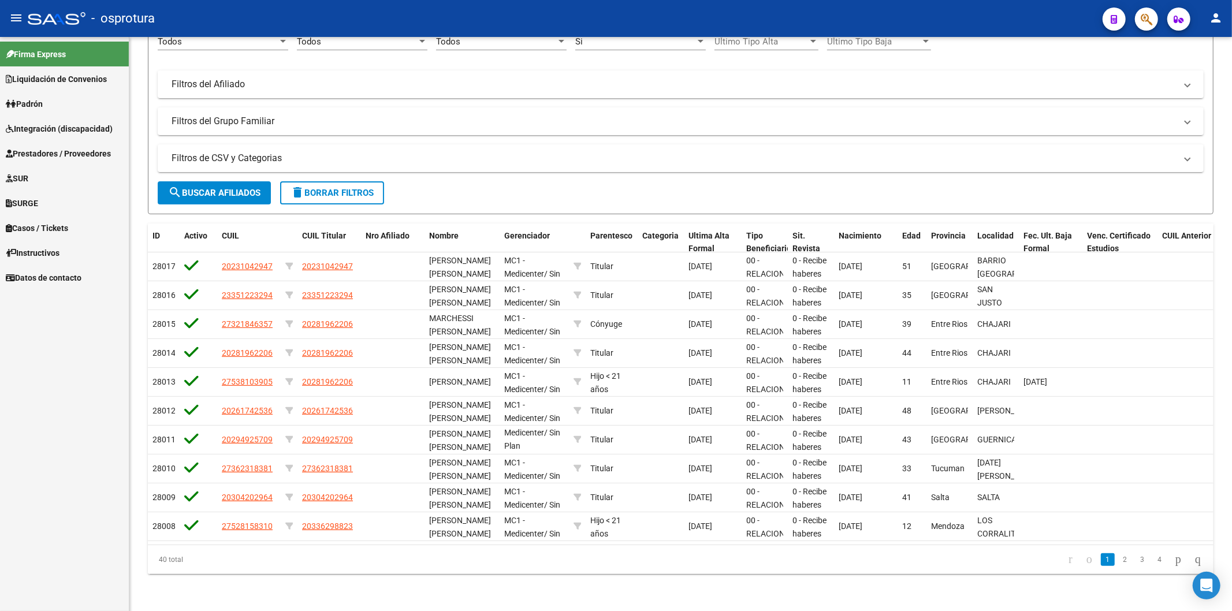
click at [59, 225] on span "Casos / Tickets" at bounding box center [37, 228] width 62 height 13
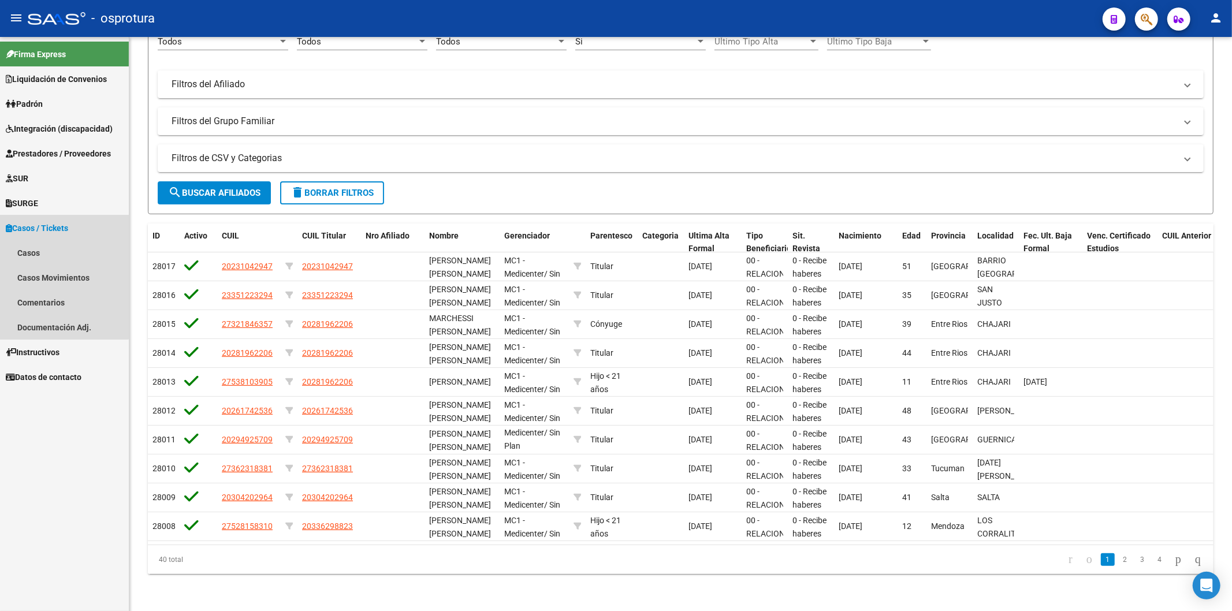
click at [59, 225] on span "Casos / Tickets" at bounding box center [37, 228] width 62 height 13
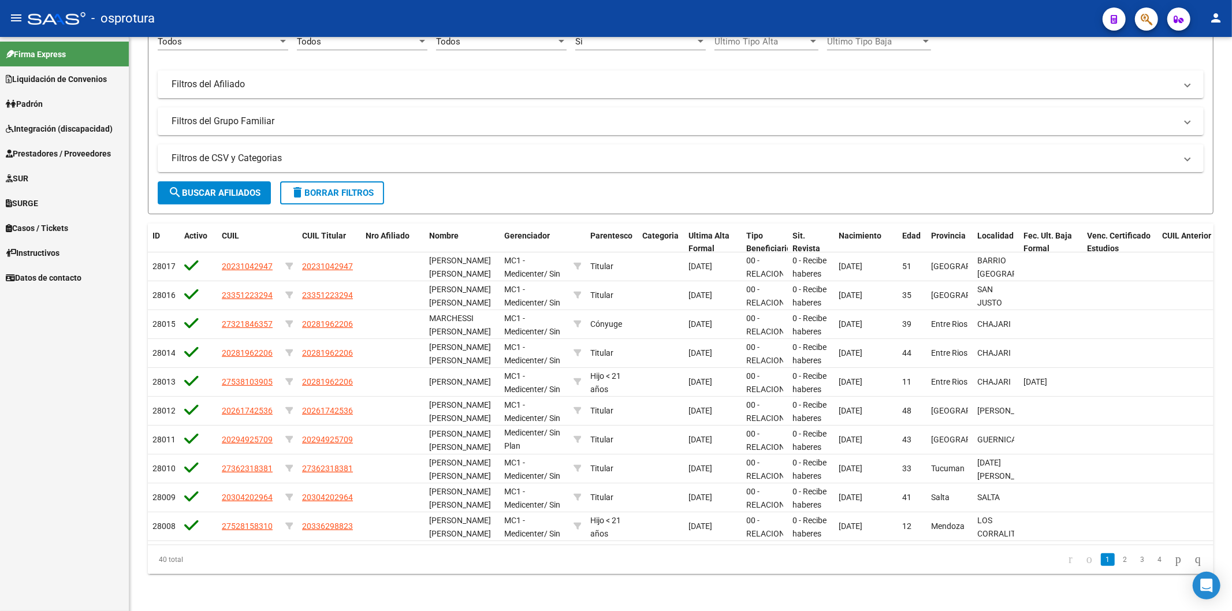
click at [53, 243] on link "Instructivos" at bounding box center [64, 252] width 129 height 25
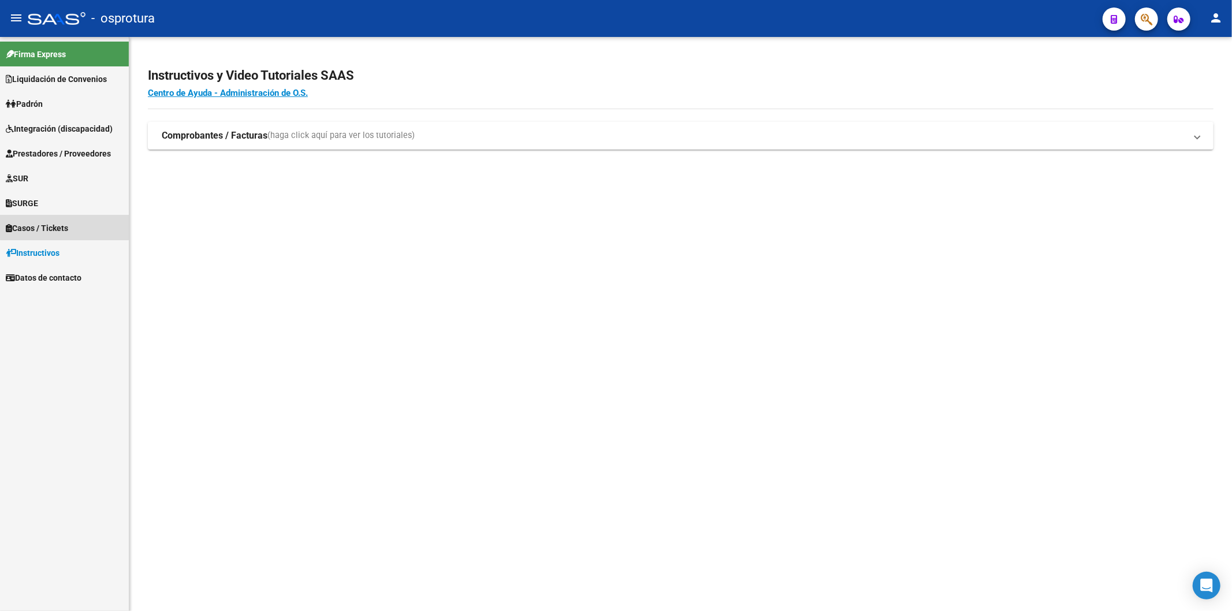
click at [66, 223] on span "Casos / Tickets" at bounding box center [37, 228] width 62 height 13
click at [68, 226] on span "Casos / Tickets" at bounding box center [37, 228] width 62 height 13
click at [58, 204] on link "SURGE" at bounding box center [64, 203] width 129 height 25
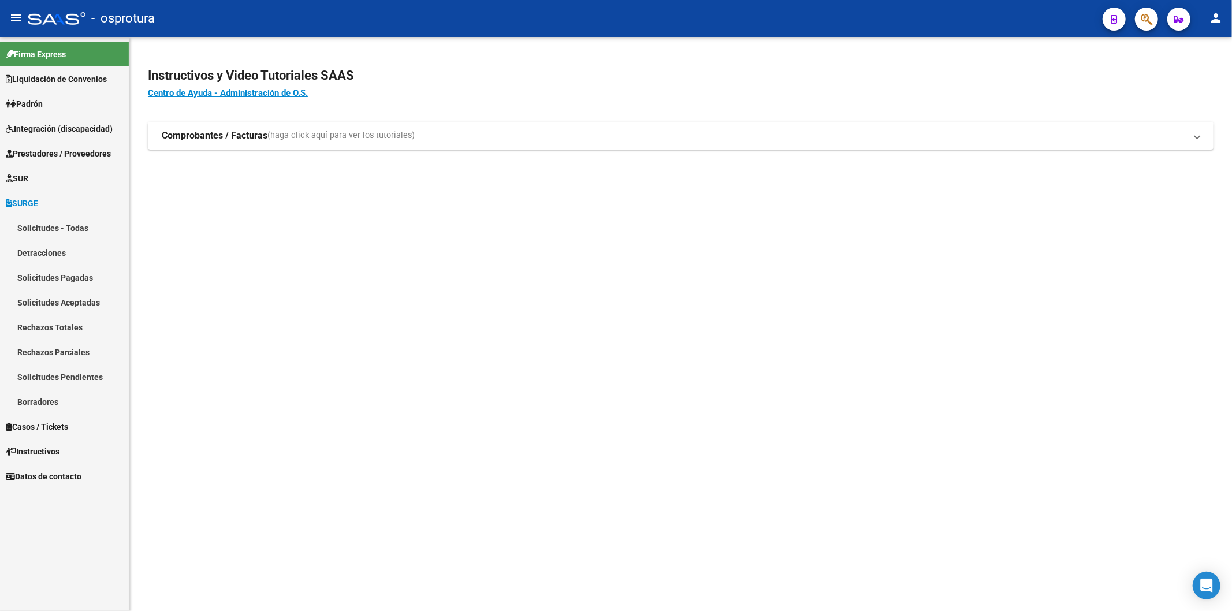
click at [58, 204] on link "SURGE" at bounding box center [64, 203] width 129 height 25
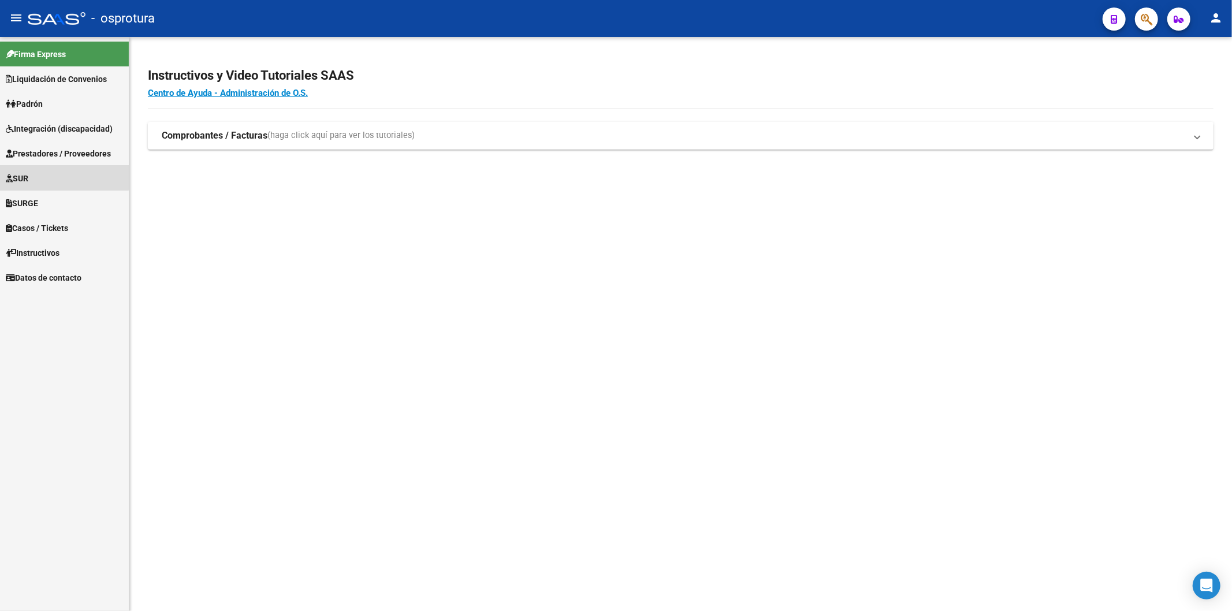
click at [50, 177] on link "SUR" at bounding box center [64, 178] width 129 height 25
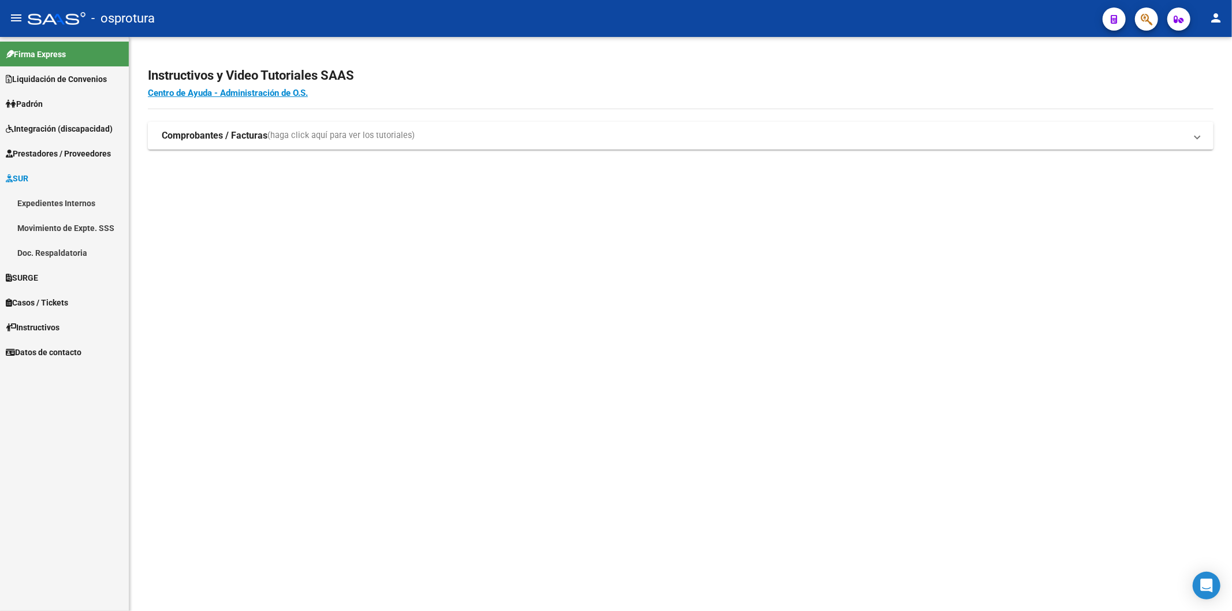
click at [48, 174] on link "SUR" at bounding box center [64, 178] width 129 height 25
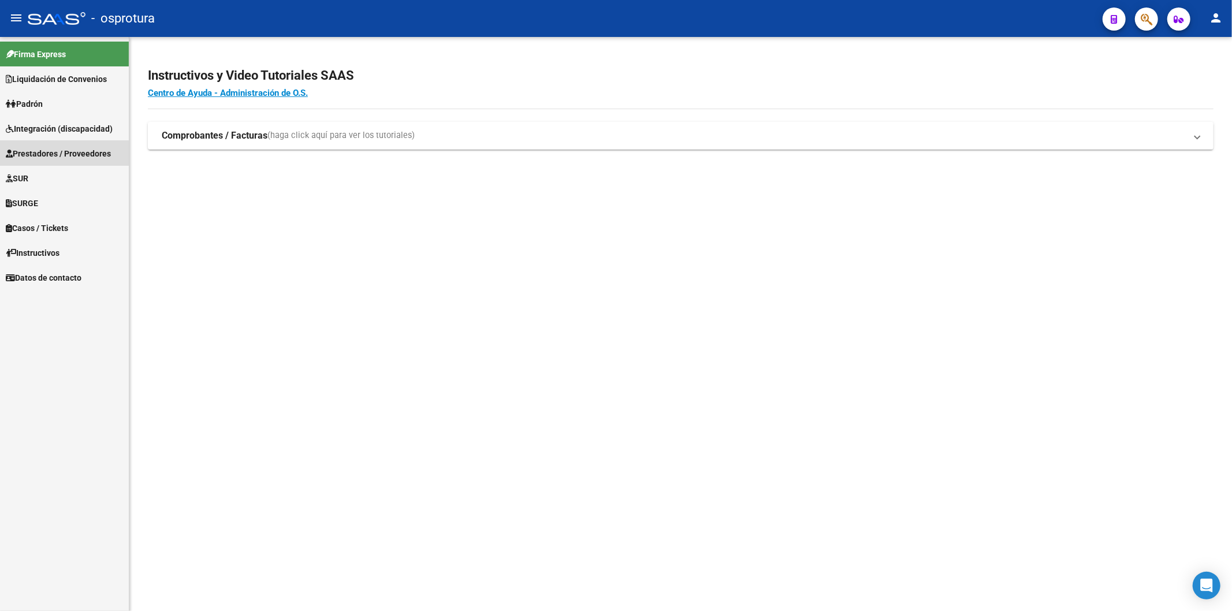
click at [55, 151] on span "Prestadores / Proveedores" at bounding box center [58, 153] width 105 height 13
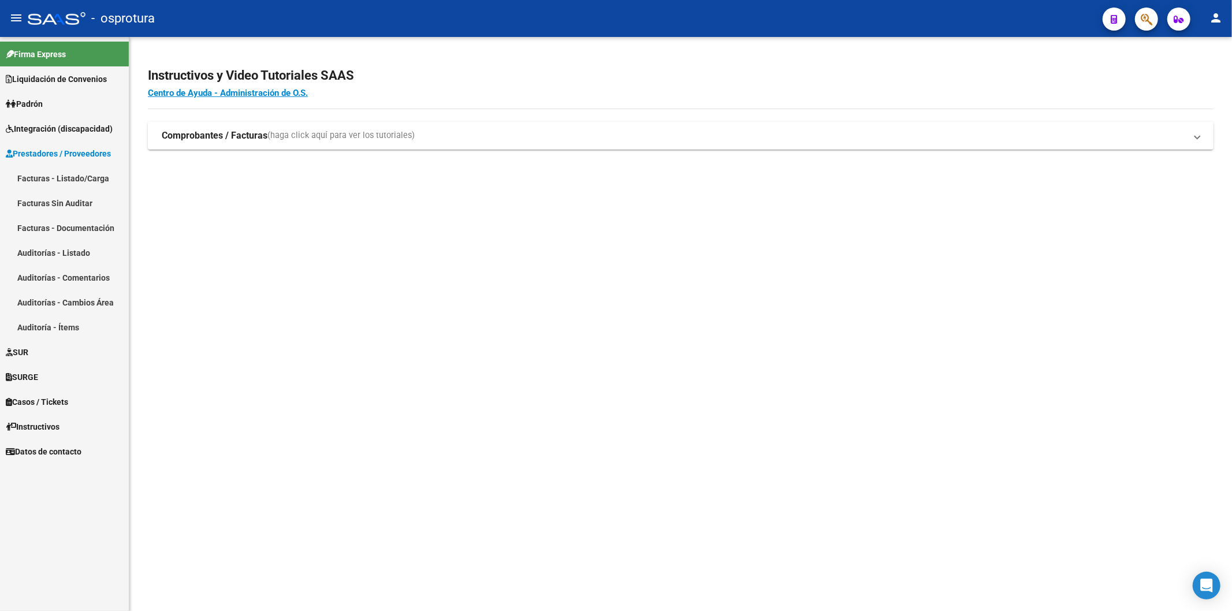
click at [55, 151] on span "Prestadores / Proveedores" at bounding box center [58, 153] width 105 height 13
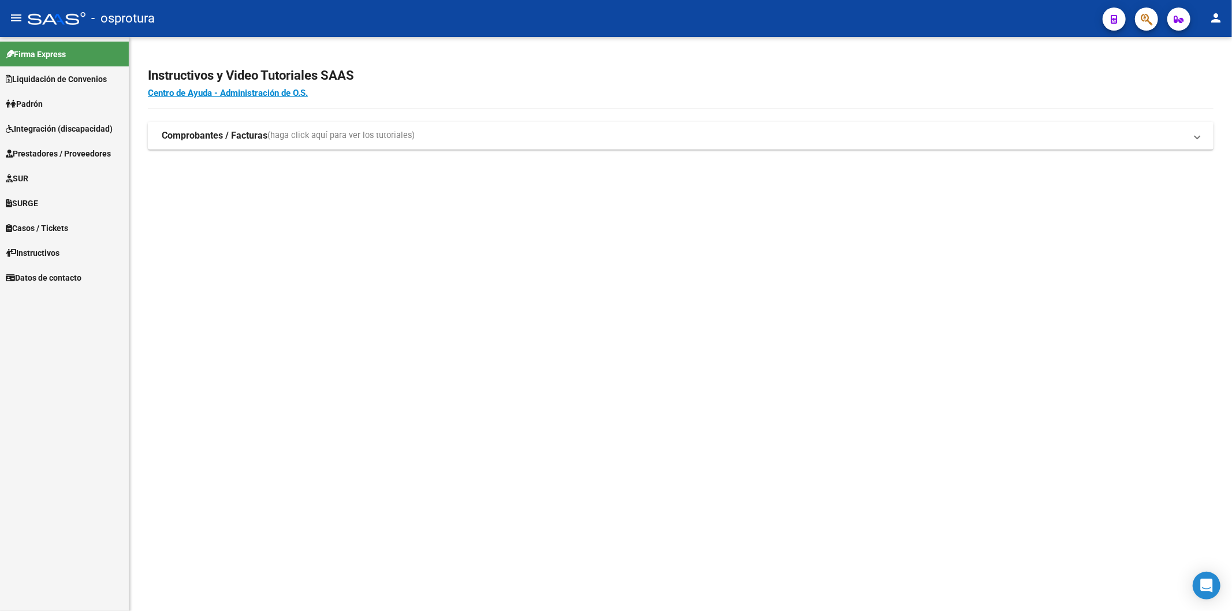
click at [59, 137] on link "Integración (discapacidad)" at bounding box center [64, 128] width 129 height 25
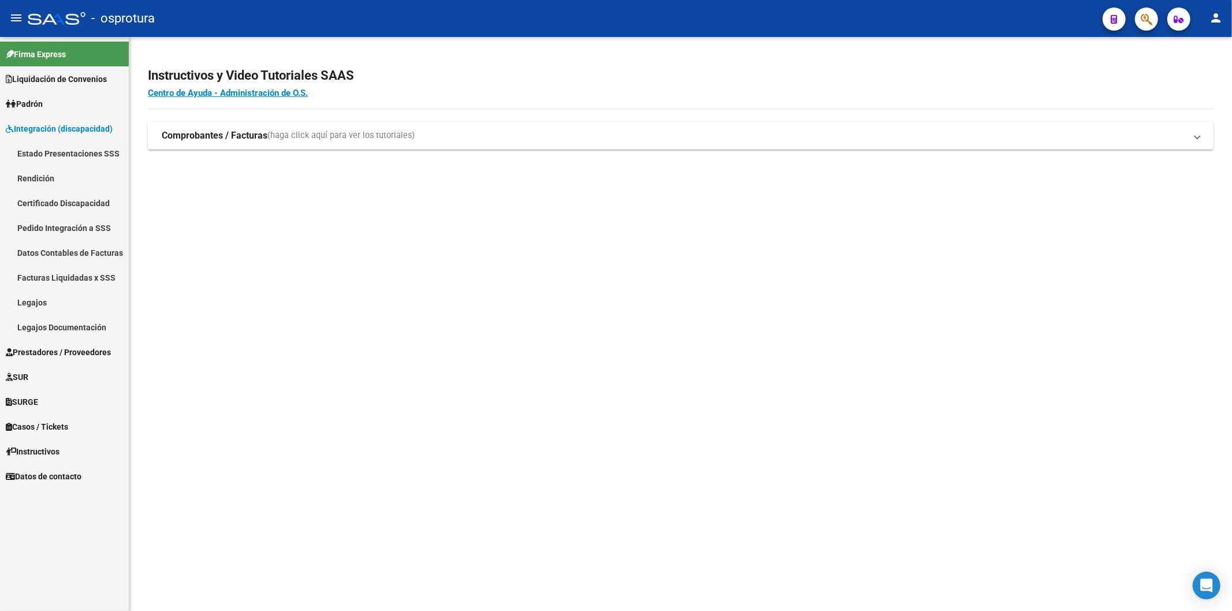
click at [59, 133] on span "Integración (discapacidad)" at bounding box center [59, 128] width 107 height 13
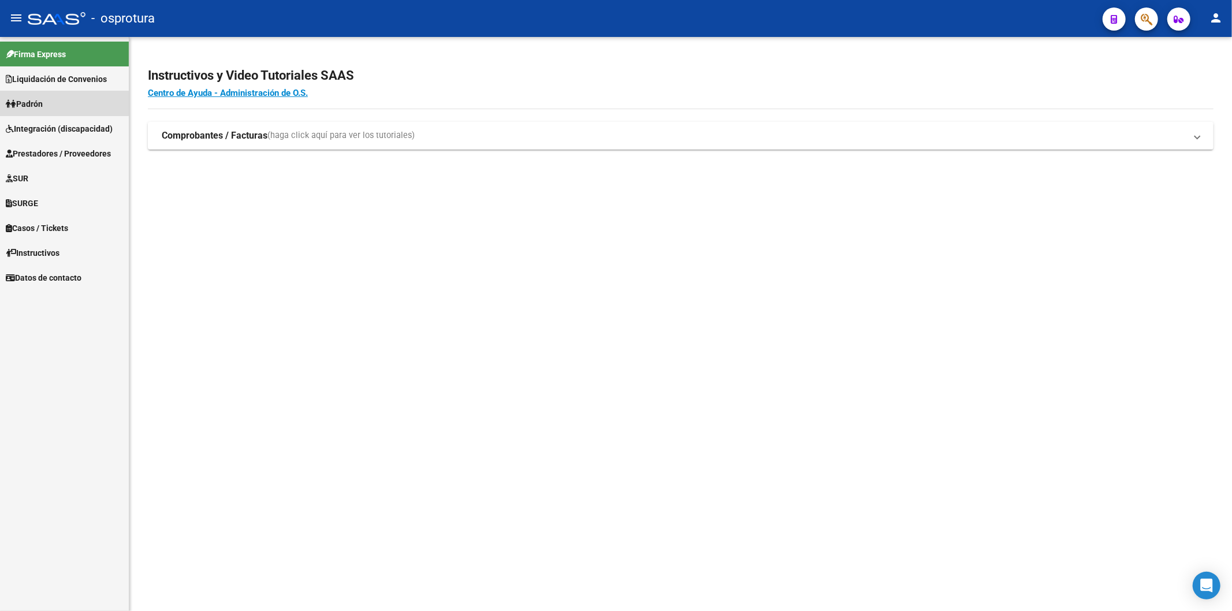
click at [49, 103] on link "Padrón" at bounding box center [64, 103] width 129 height 25
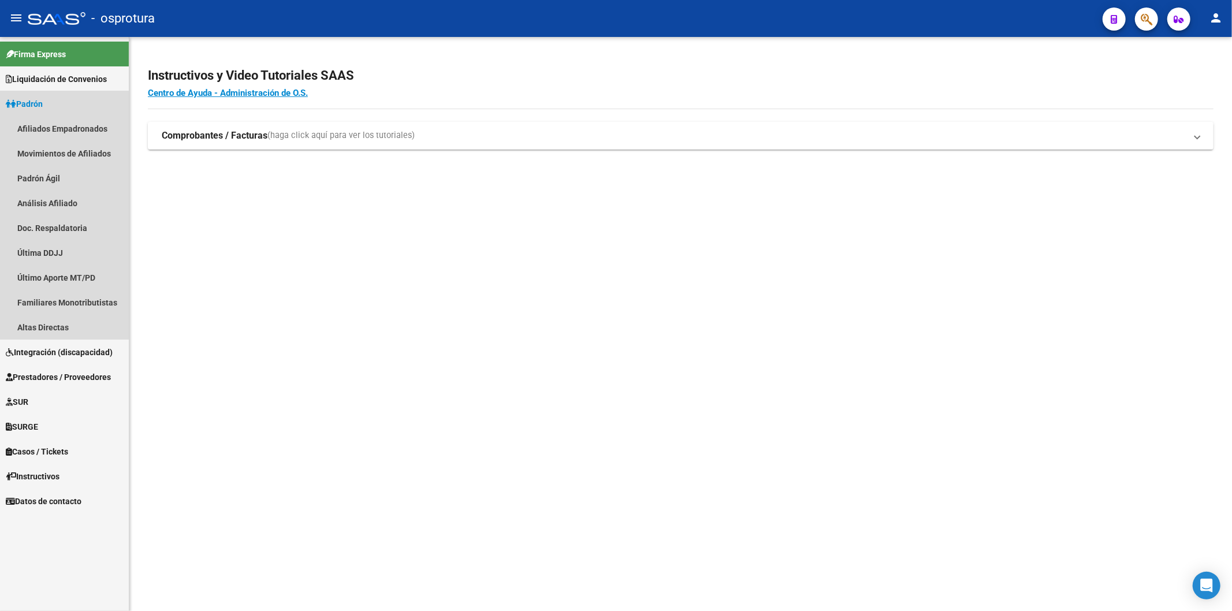
click at [49, 103] on link "Padrón" at bounding box center [64, 103] width 129 height 25
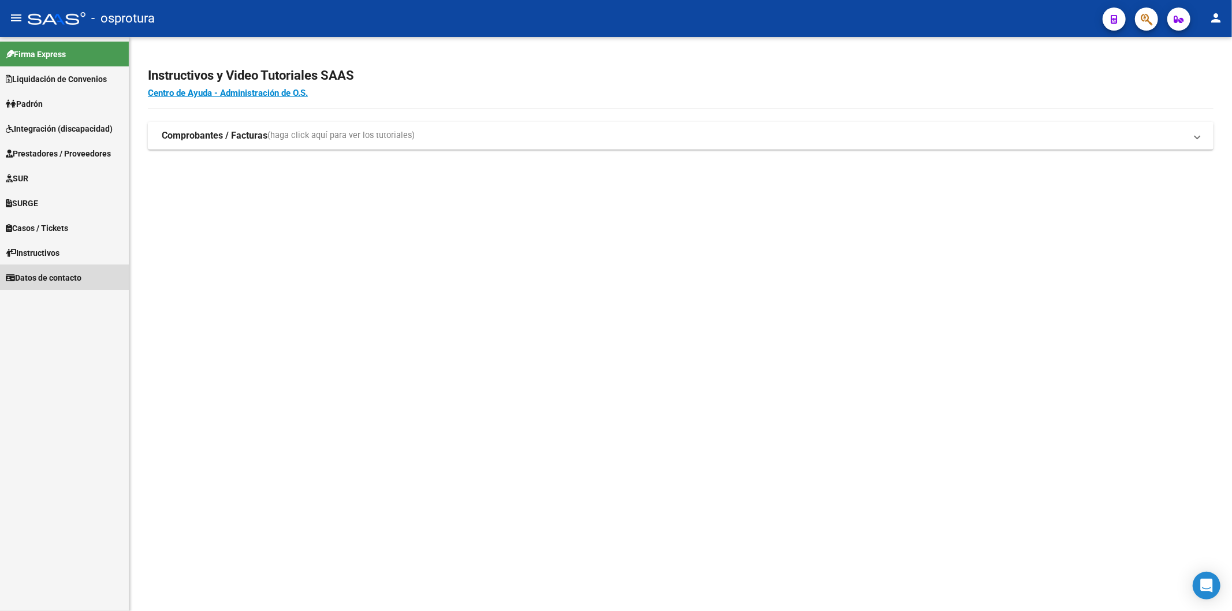
click at [38, 282] on span "Datos de contacto" at bounding box center [44, 277] width 76 height 13
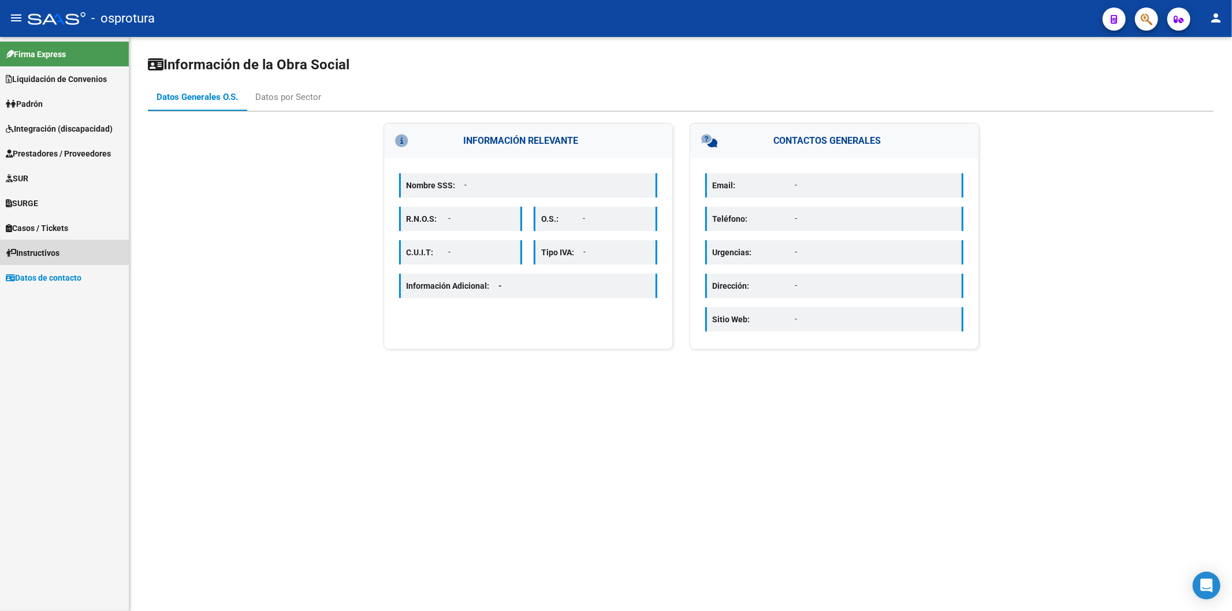
click at [39, 247] on span "Instructivos" at bounding box center [33, 253] width 54 height 13
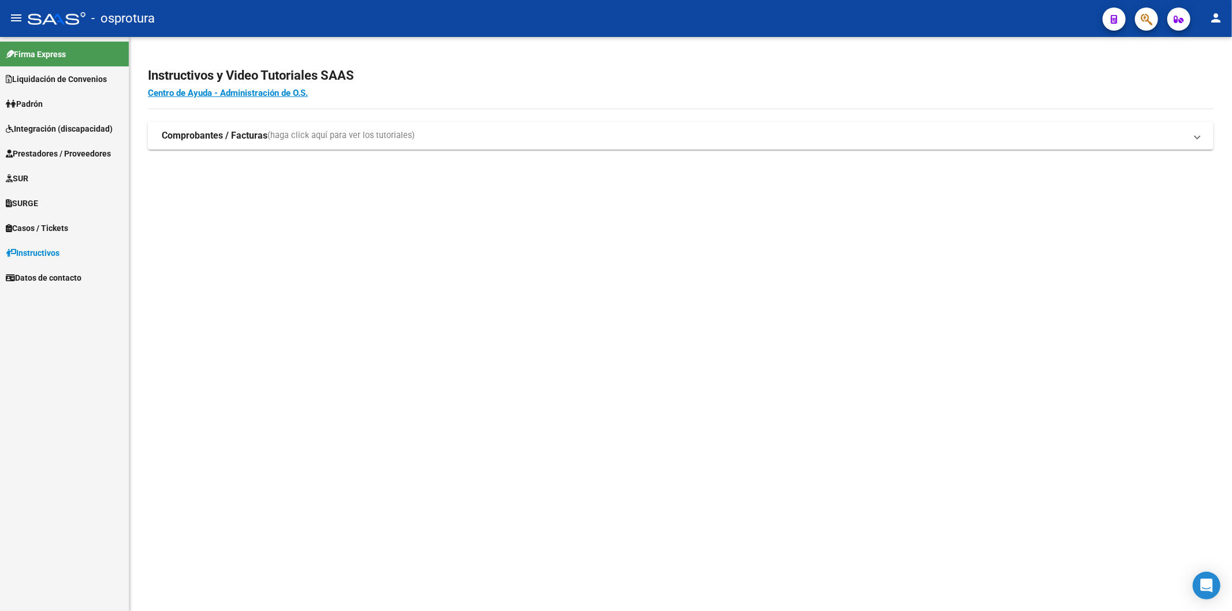
click at [39, 229] on span "Casos / Tickets" at bounding box center [37, 228] width 62 height 13
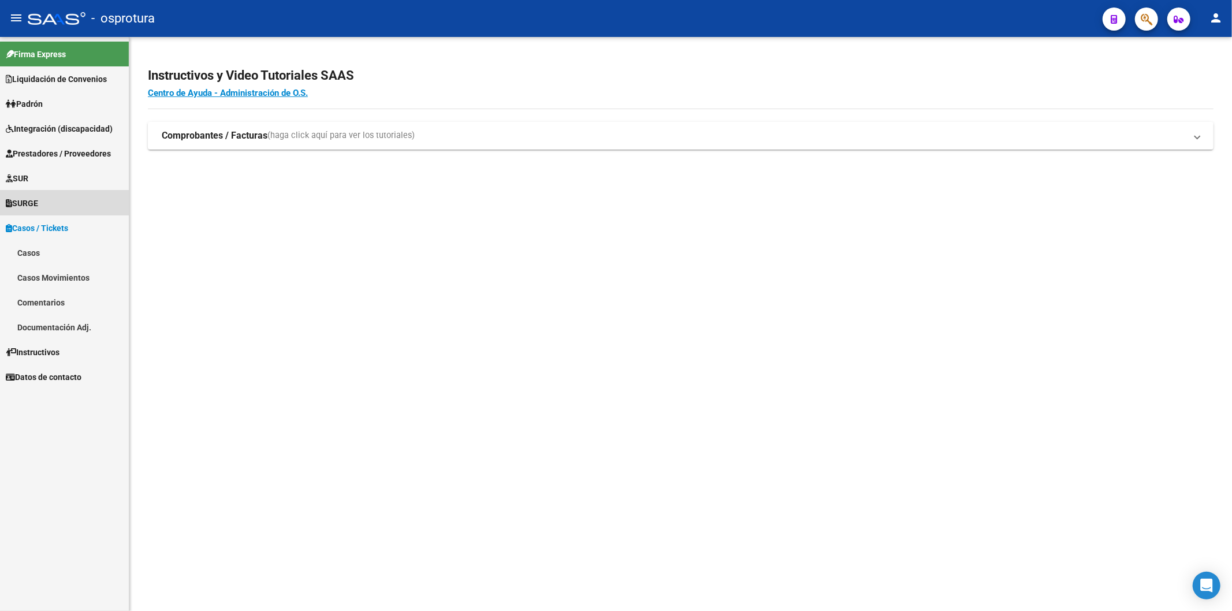
click at [47, 199] on link "SURGE" at bounding box center [64, 203] width 129 height 25
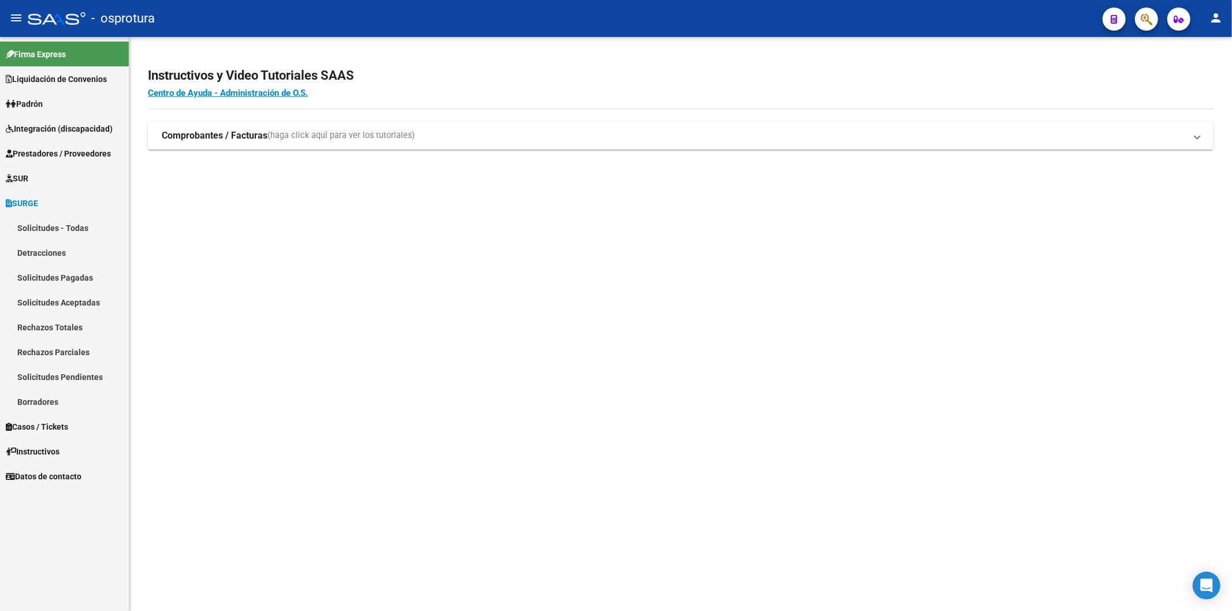
click at [53, 181] on link "SUR" at bounding box center [64, 178] width 129 height 25
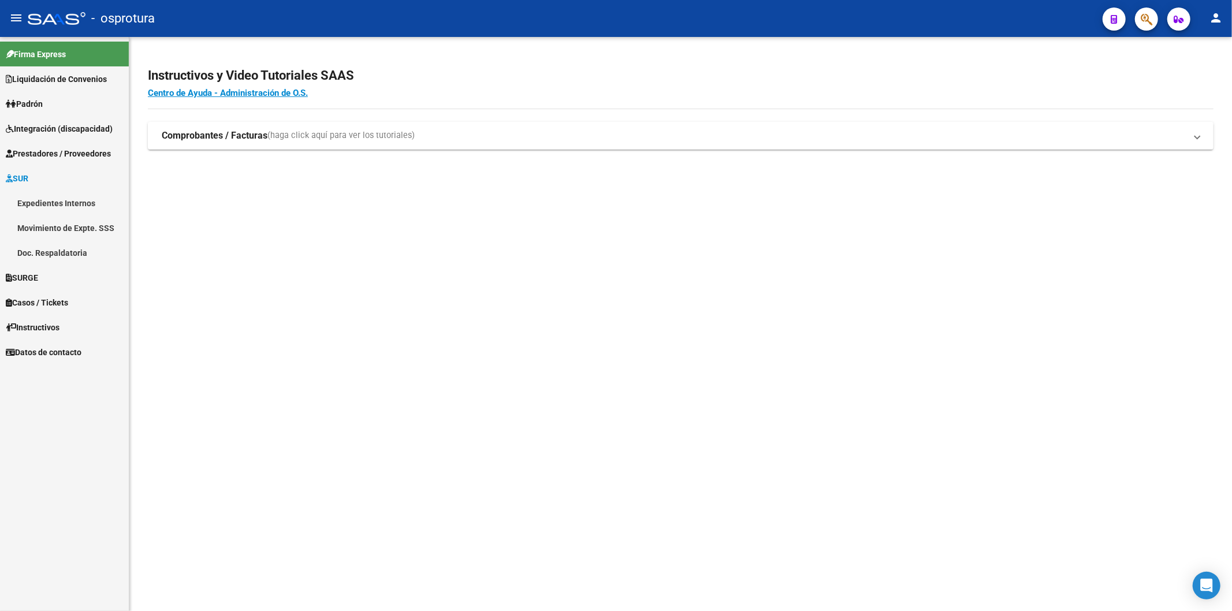
click at [61, 147] on span "Prestadores / Proveedores" at bounding box center [58, 153] width 105 height 13
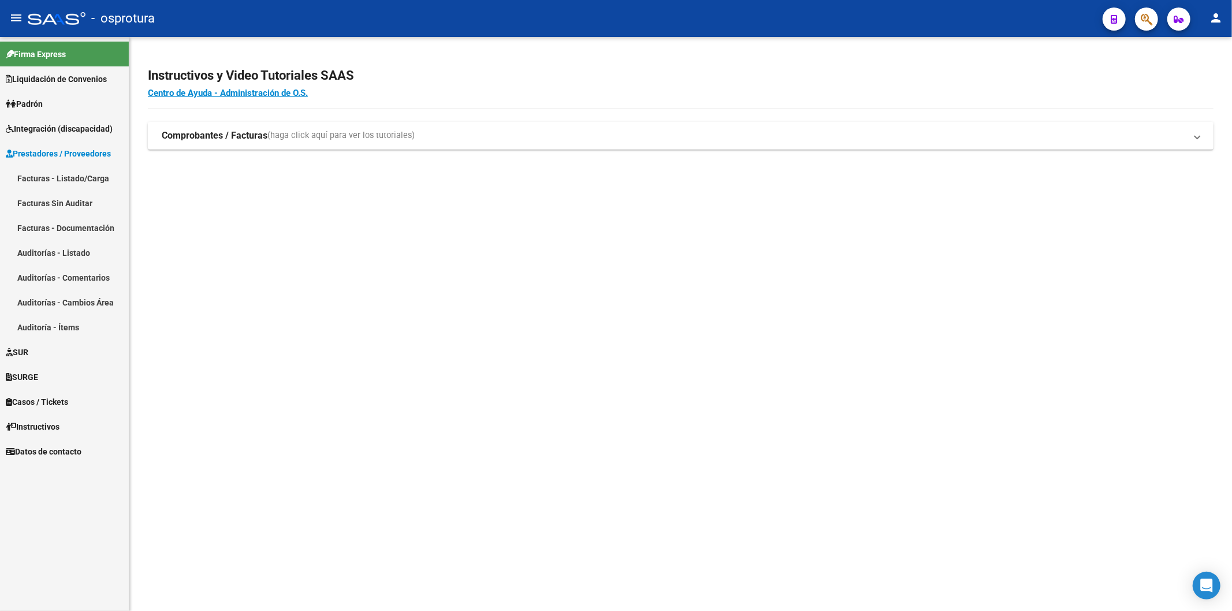
click at [58, 131] on span "Integración (discapacidad)" at bounding box center [59, 128] width 107 height 13
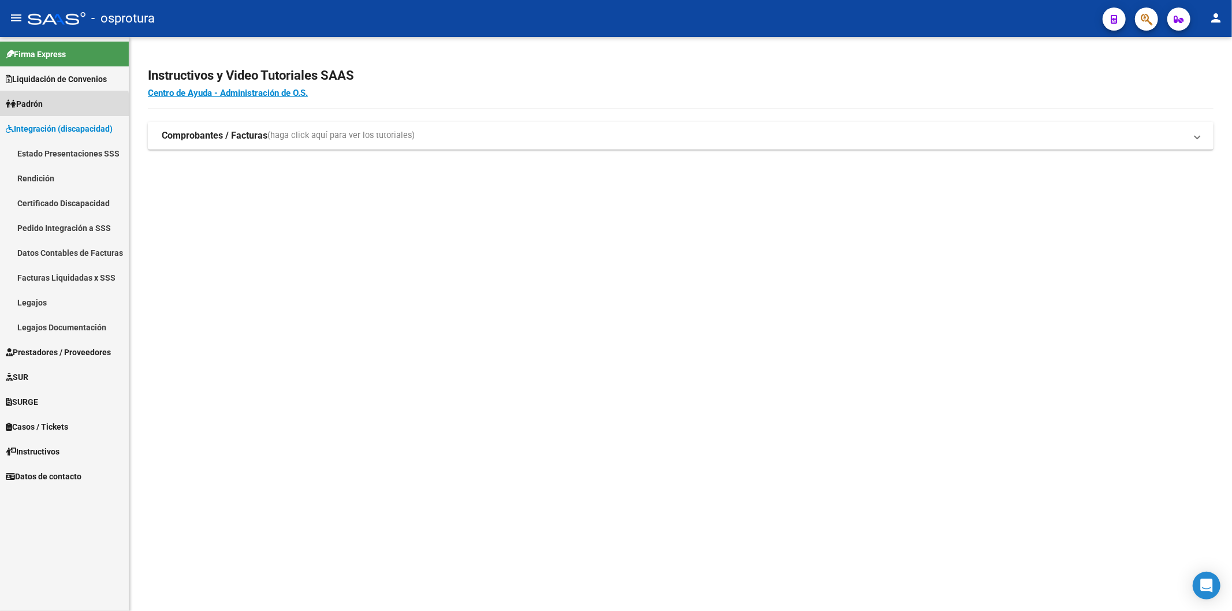
click at [52, 106] on link "Padrón" at bounding box center [64, 103] width 129 height 25
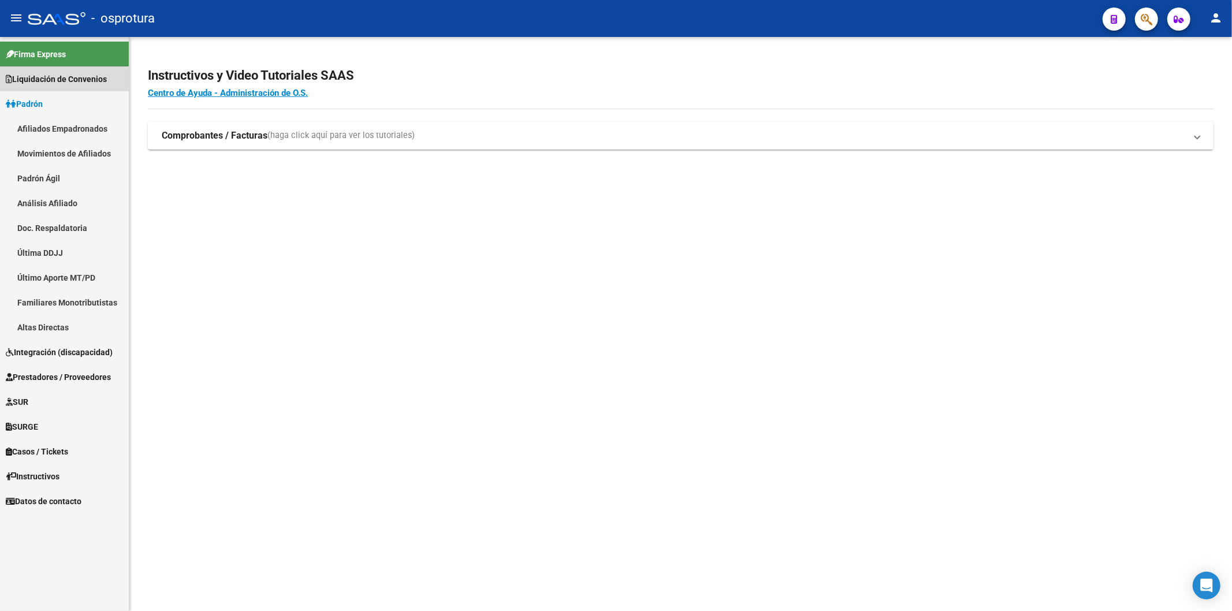
click at [50, 87] on link "Liquidación de Convenios" at bounding box center [64, 78] width 129 height 25
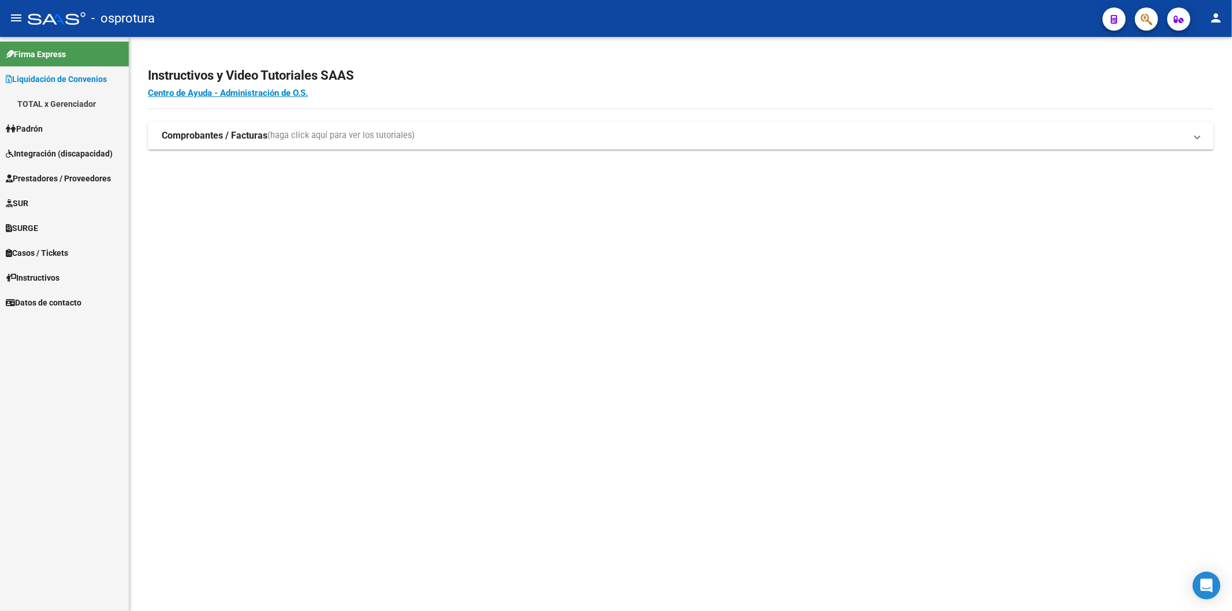
click at [81, 83] on span "Liquidación de Convenios" at bounding box center [56, 79] width 101 height 13
